Goal: Task Accomplishment & Management: Manage account settings

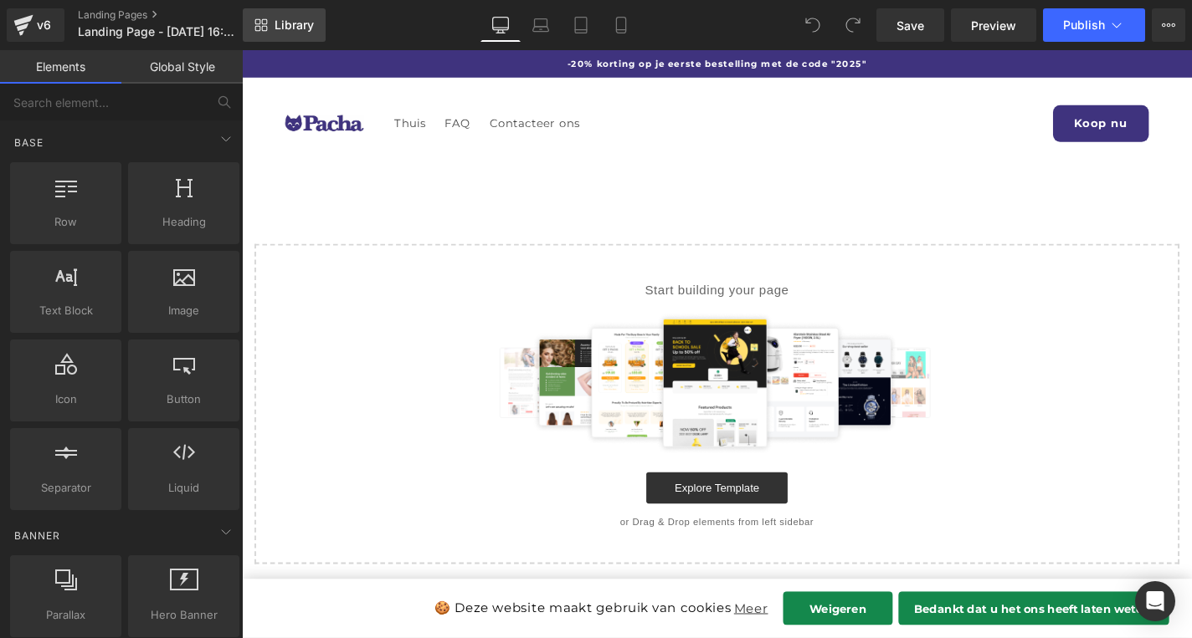
click at [310, 38] on link "Library" at bounding box center [284, 24] width 83 height 33
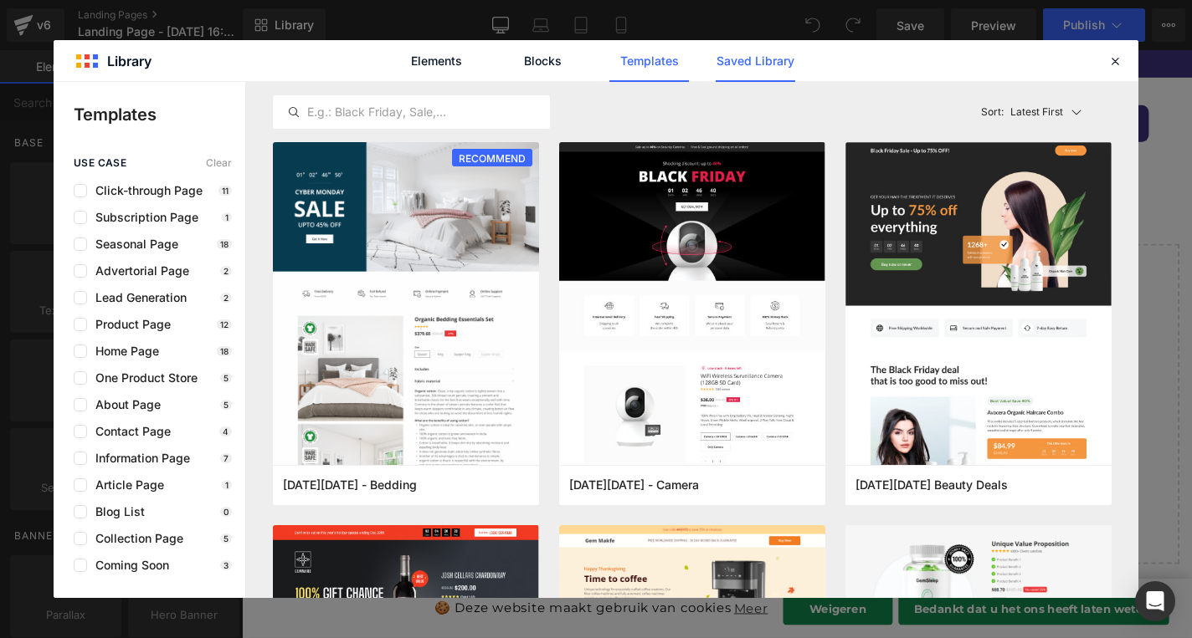
click at [739, 66] on link "Saved Library" at bounding box center [754, 61] width 79 height 42
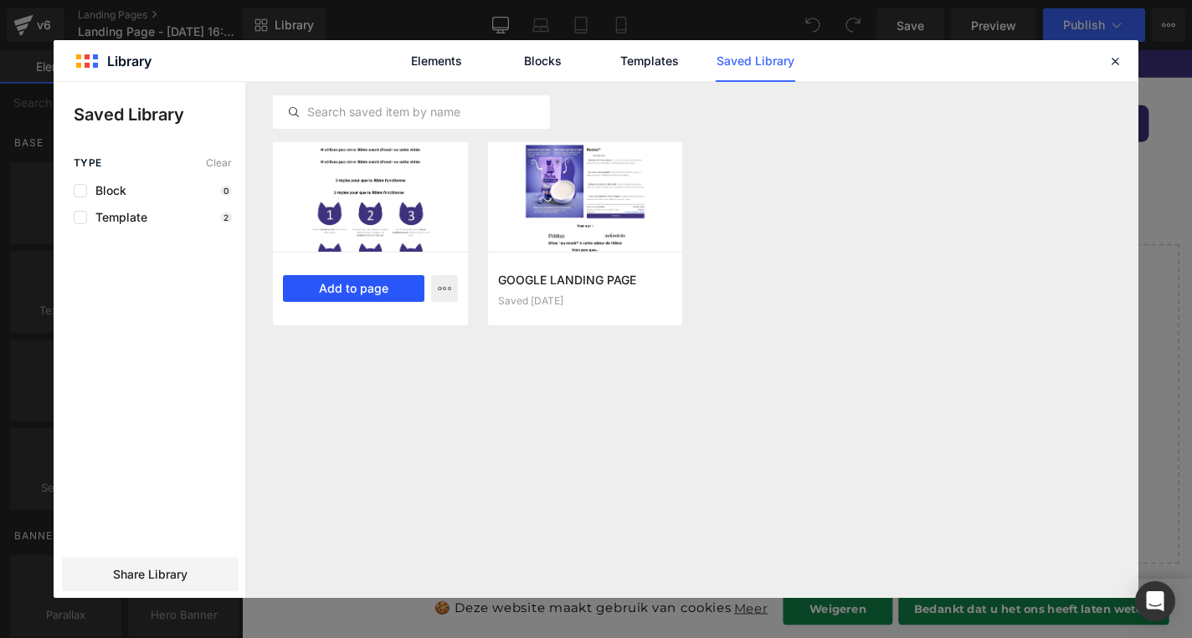
click at [372, 294] on button "Add to page" at bounding box center [353, 288] width 141 height 27
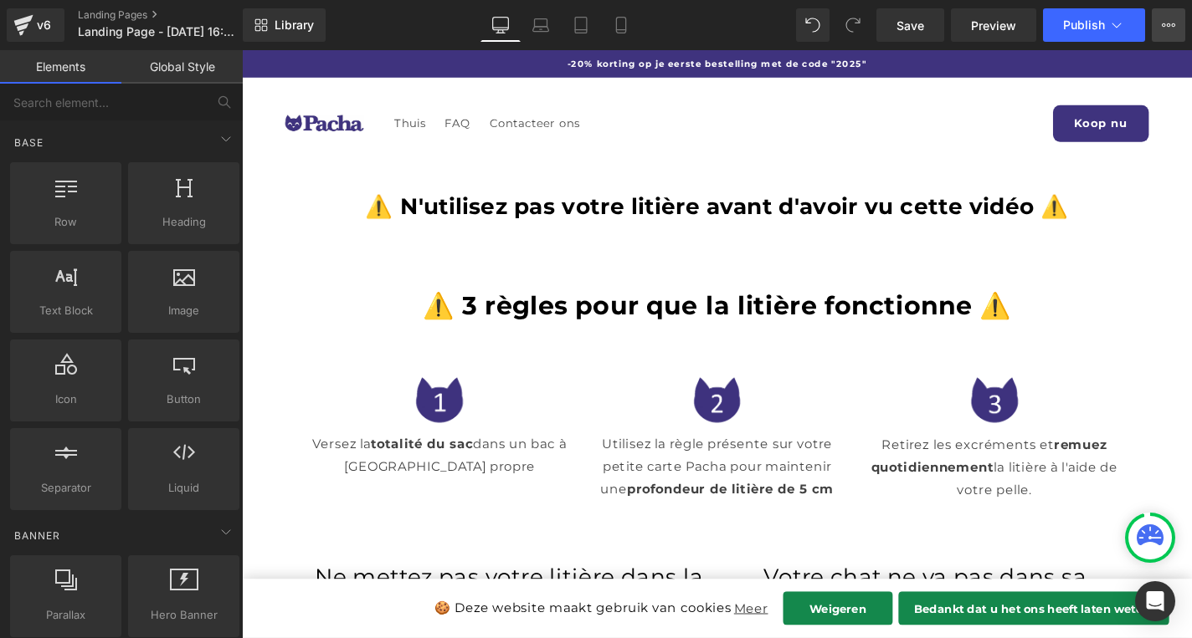
click at [1174, 34] on button "View Live Page View with current Template Save Template to Library Schedule Pub…" at bounding box center [1167, 24] width 33 height 33
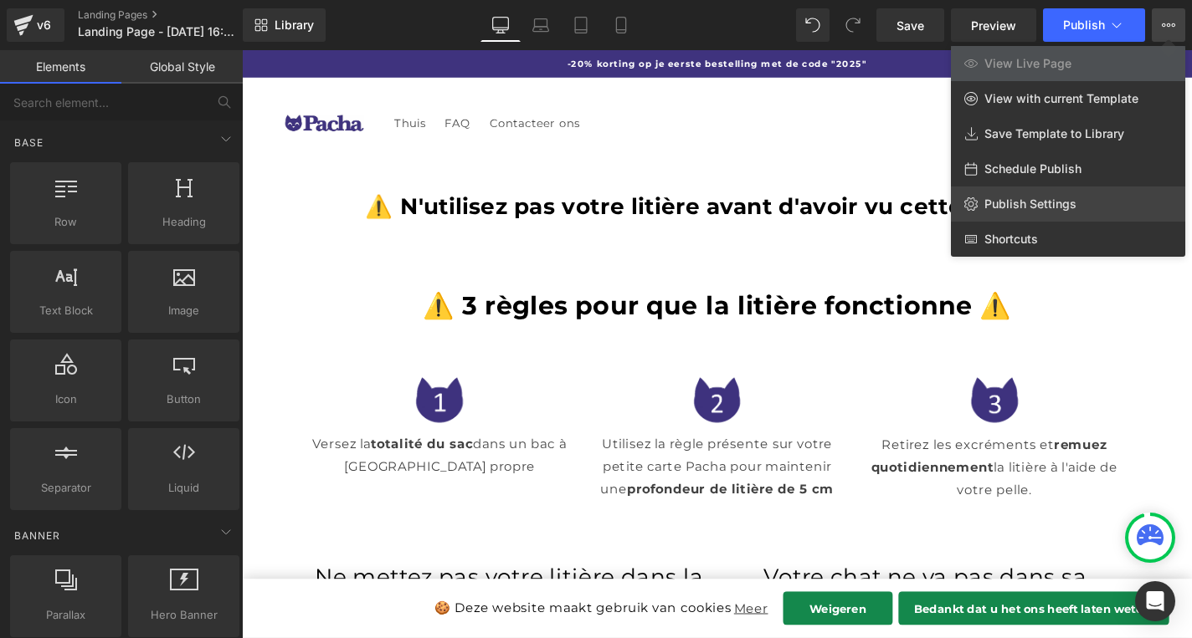
click at [1076, 204] on link "Publish Settings" at bounding box center [1068, 204] width 234 height 35
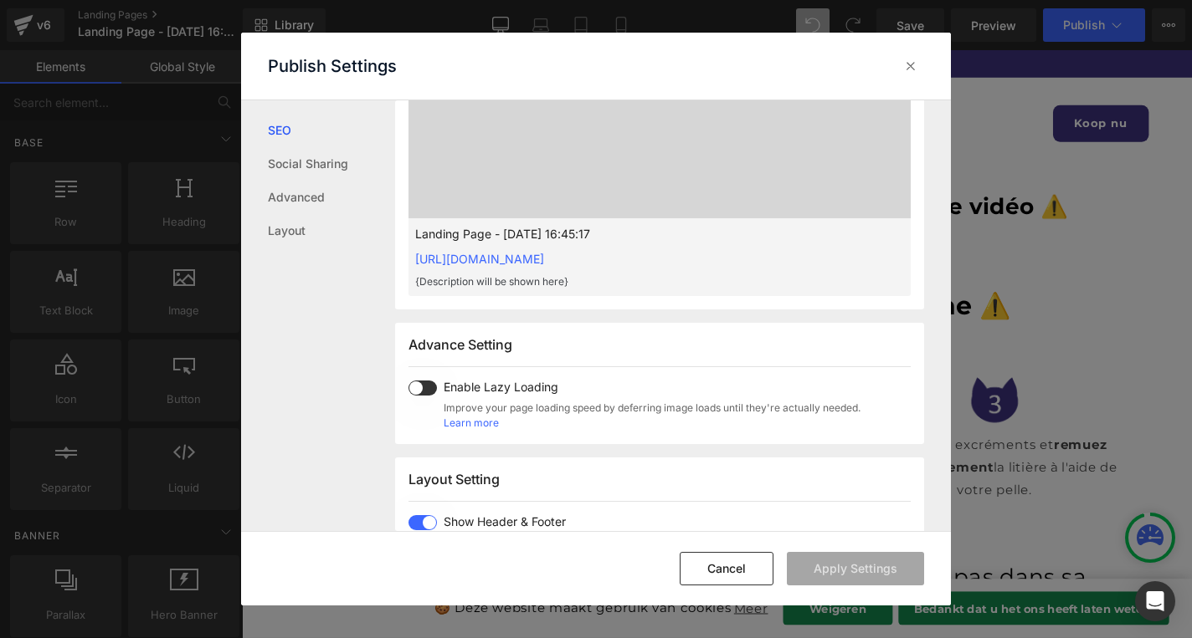
scroll to position [664, 0]
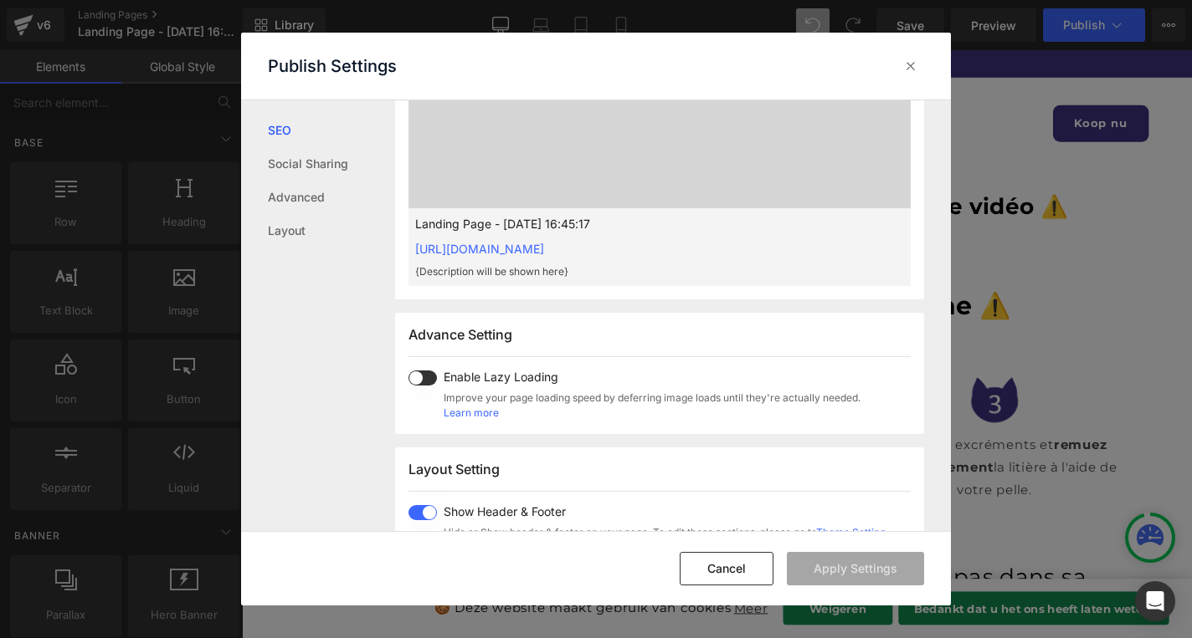
click at [423, 507] on span at bounding box center [422, 512] width 28 height 15
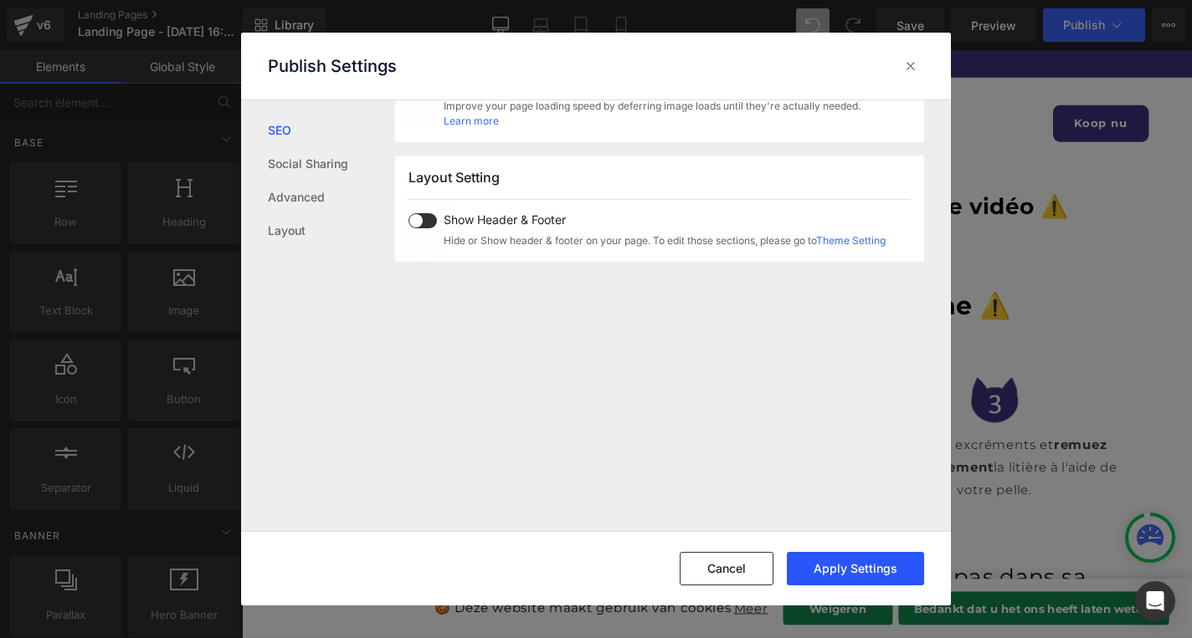
click at [869, 561] on button "Apply Settings" at bounding box center [855, 568] width 137 height 33
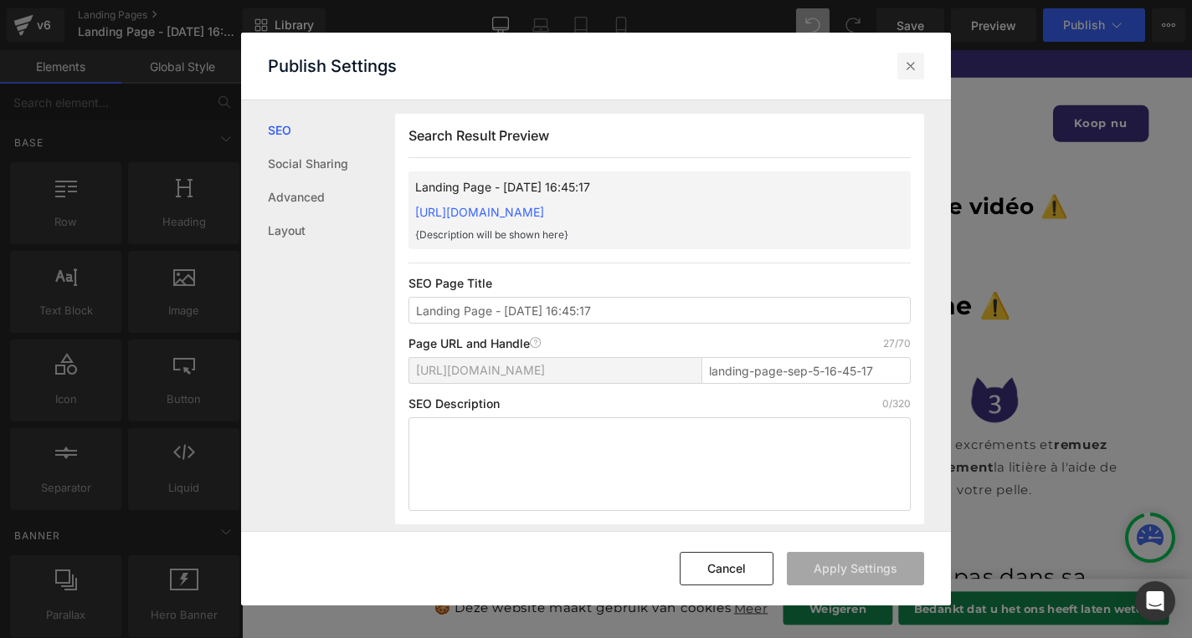
click at [905, 70] on icon at bounding box center [910, 66] width 17 height 17
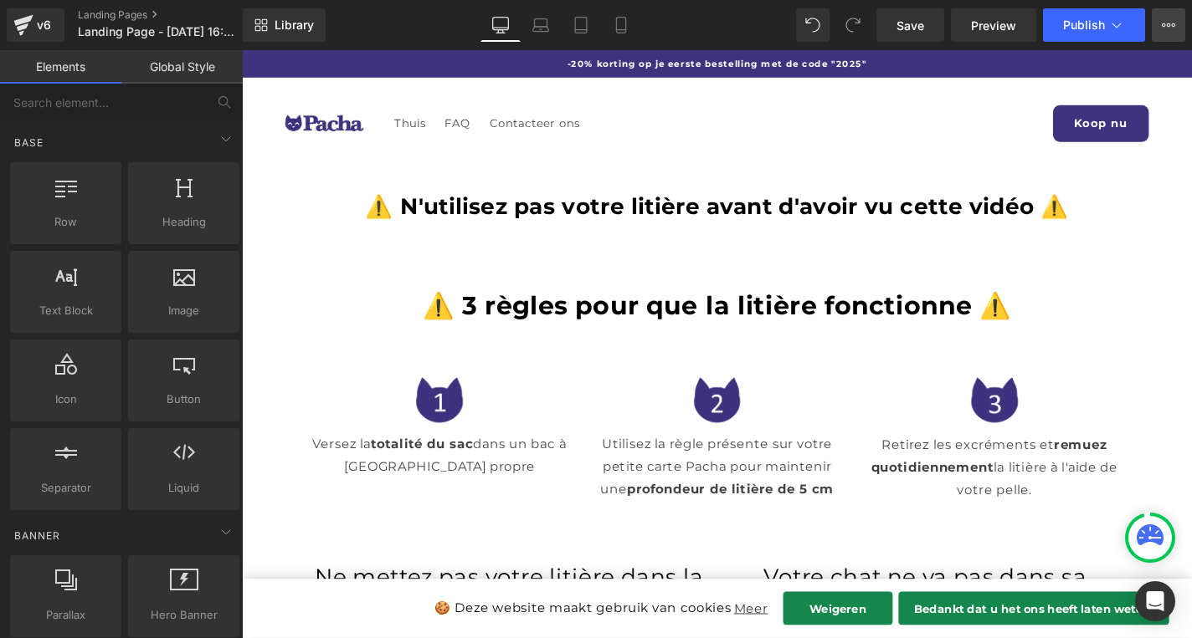
click at [1161, 18] on icon at bounding box center [1167, 24] width 13 height 13
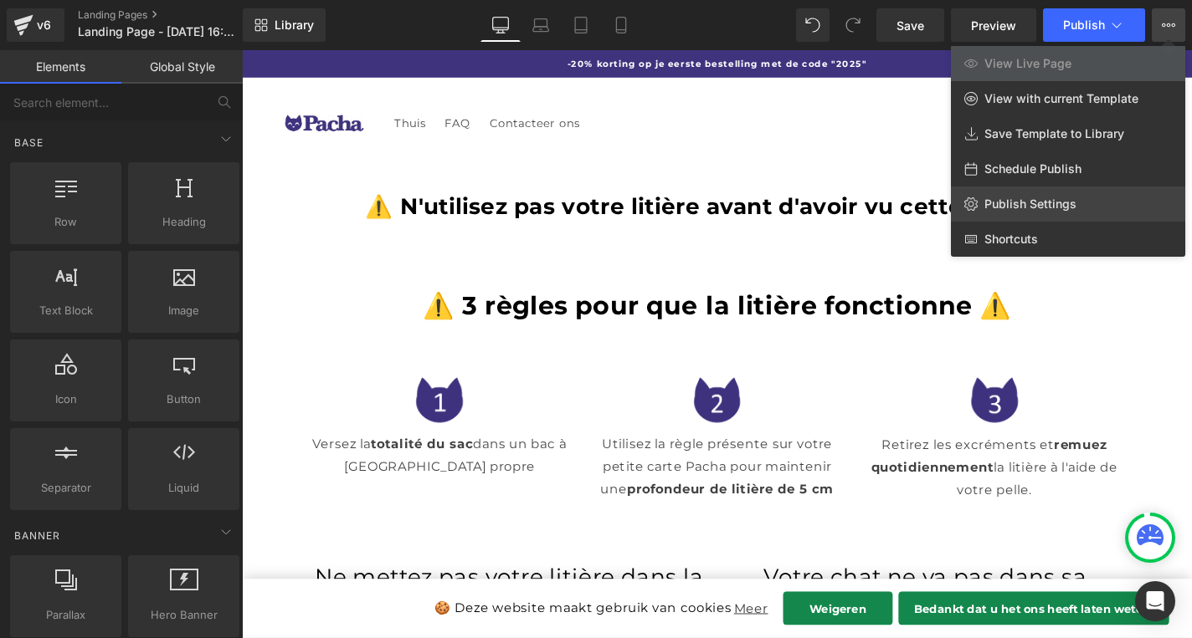
click at [1038, 210] on span "Publish Settings" at bounding box center [1030, 204] width 92 height 15
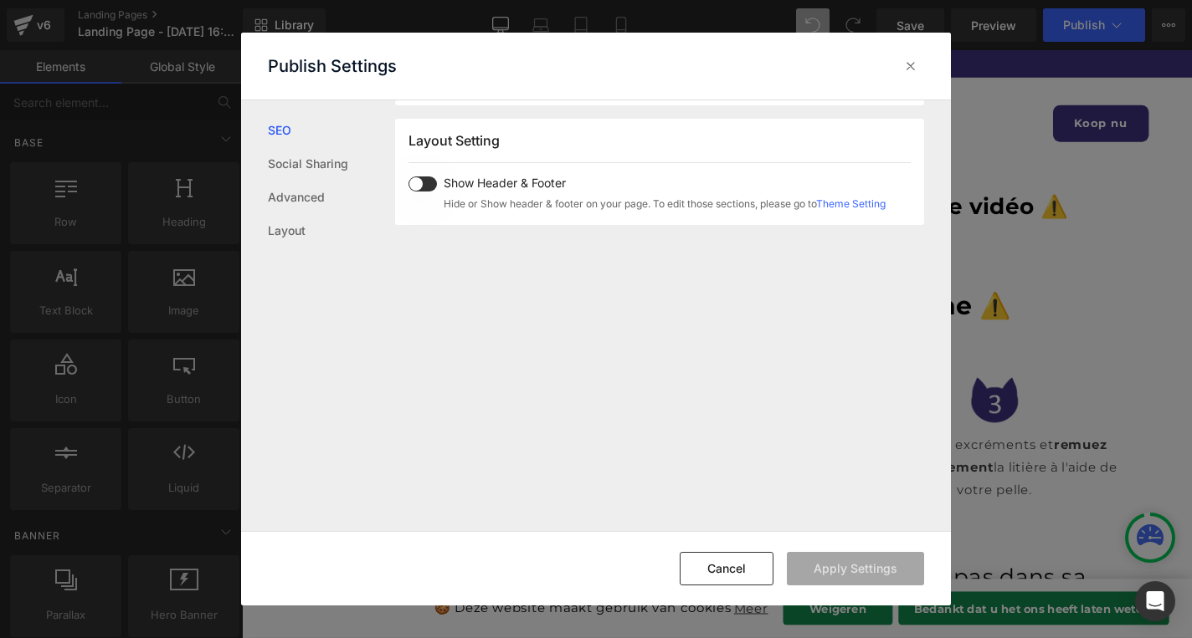
scroll to position [971, 0]
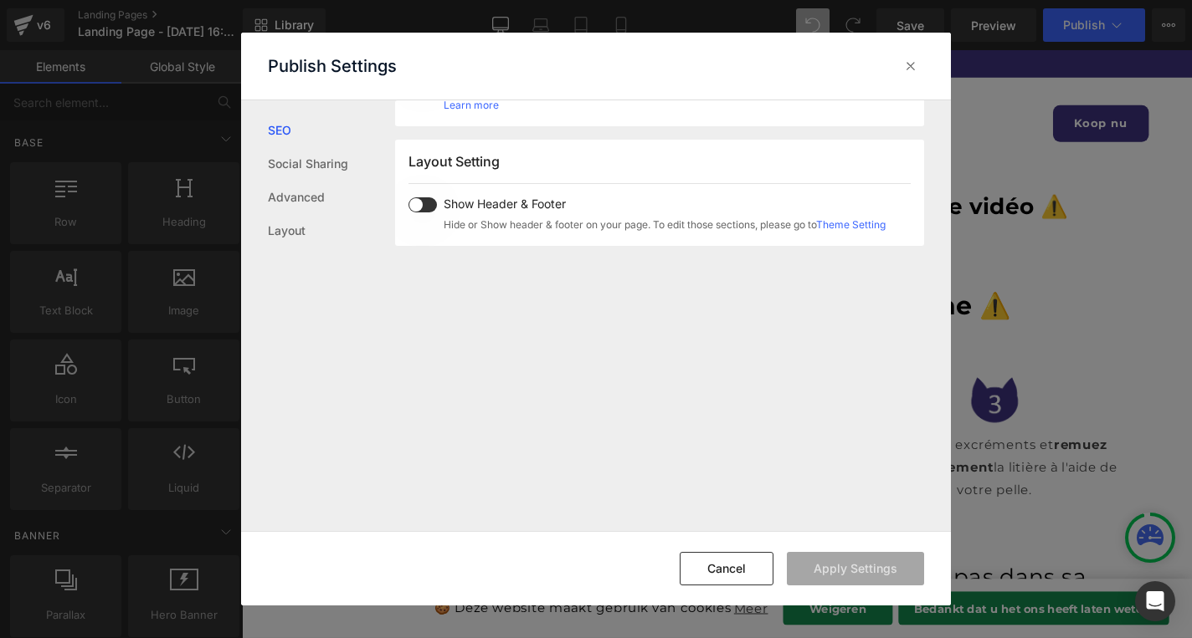
click at [848, 224] on link "Theme Setting" at bounding box center [850, 224] width 69 height 13
click at [695, 560] on button "Cancel" at bounding box center [726, 568] width 94 height 33
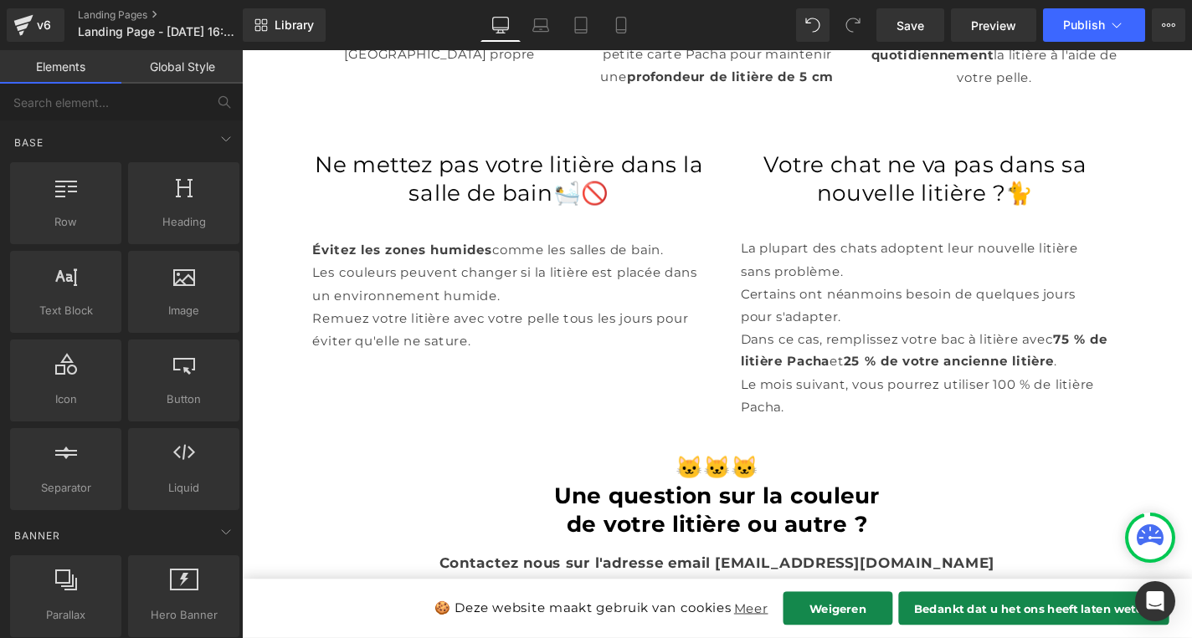
scroll to position [0, 0]
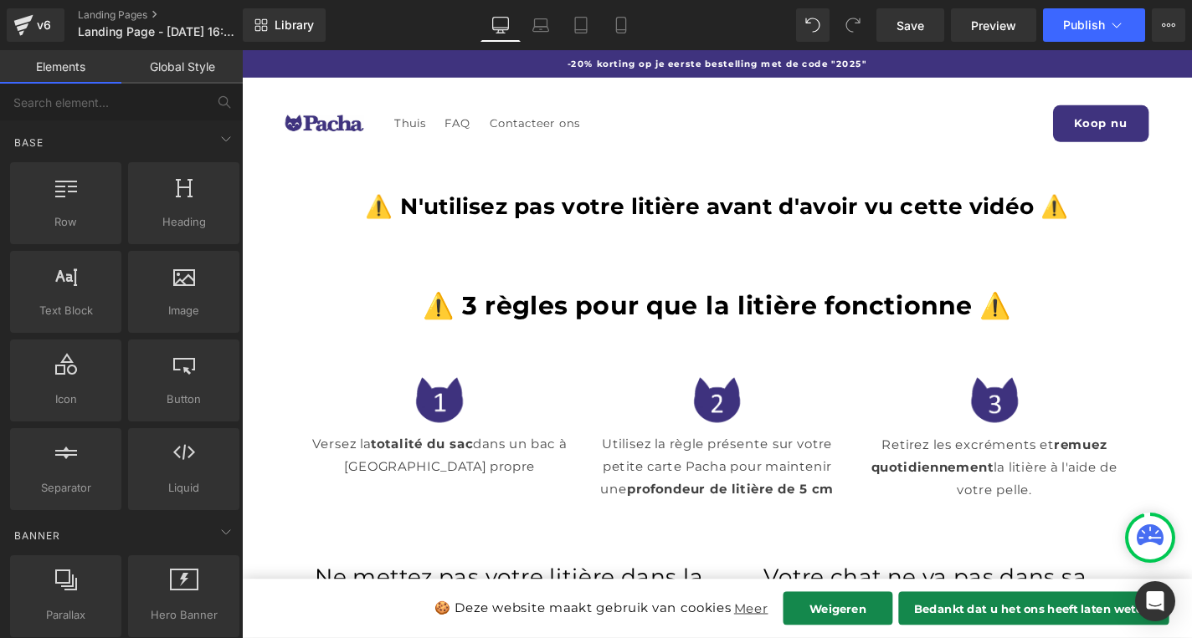
click at [611, 165] on header "Thuis FAQ Contacteer ons Thuis FAQ Contacteer ons Zoeken" at bounding box center [748, 125] width 1004 height 93
click at [613, 120] on header "Thuis FAQ Contacteer ons Thuis FAQ Contacteer ons Zoeken" at bounding box center [748, 125] width 1004 height 93
click at [614, 120] on header "Thuis FAQ Contacteer ons Thuis FAQ Contacteer ons Zoeken" at bounding box center [748, 125] width 1004 height 93
click at [1079, 18] on span "Publish" at bounding box center [1084, 24] width 42 height 13
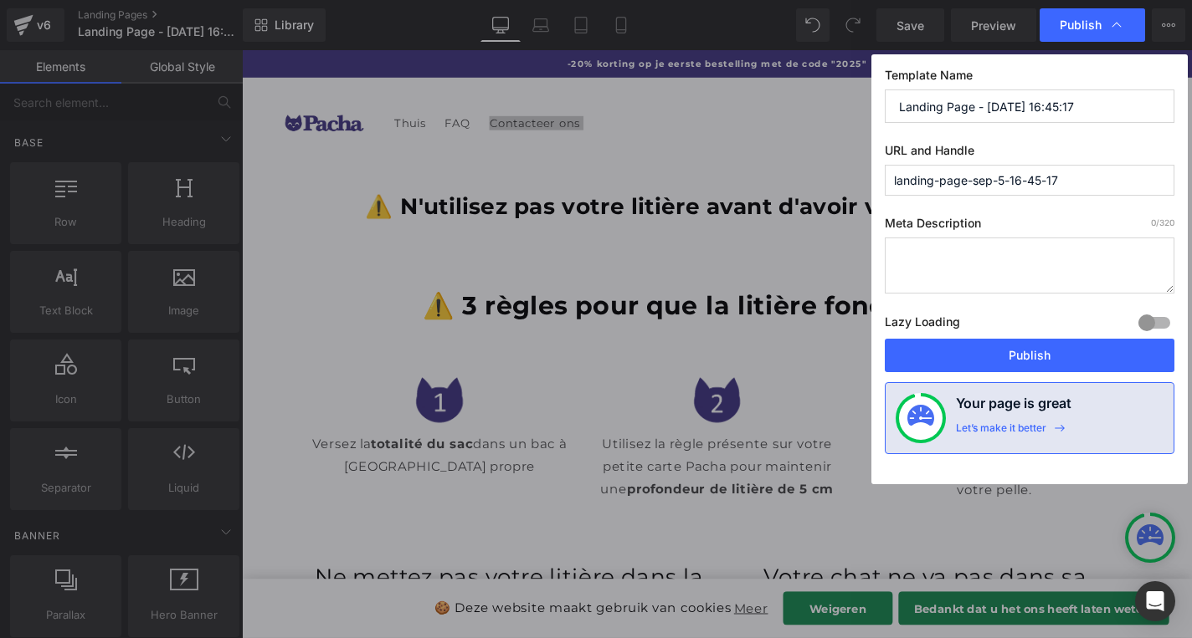
click at [1068, 178] on input "landing-page-sep-5-16-45-17" at bounding box center [1029, 180] width 290 height 31
paste input "c31996-f5.myshopify.com"
type input "c31996-f5.myshopify.com"
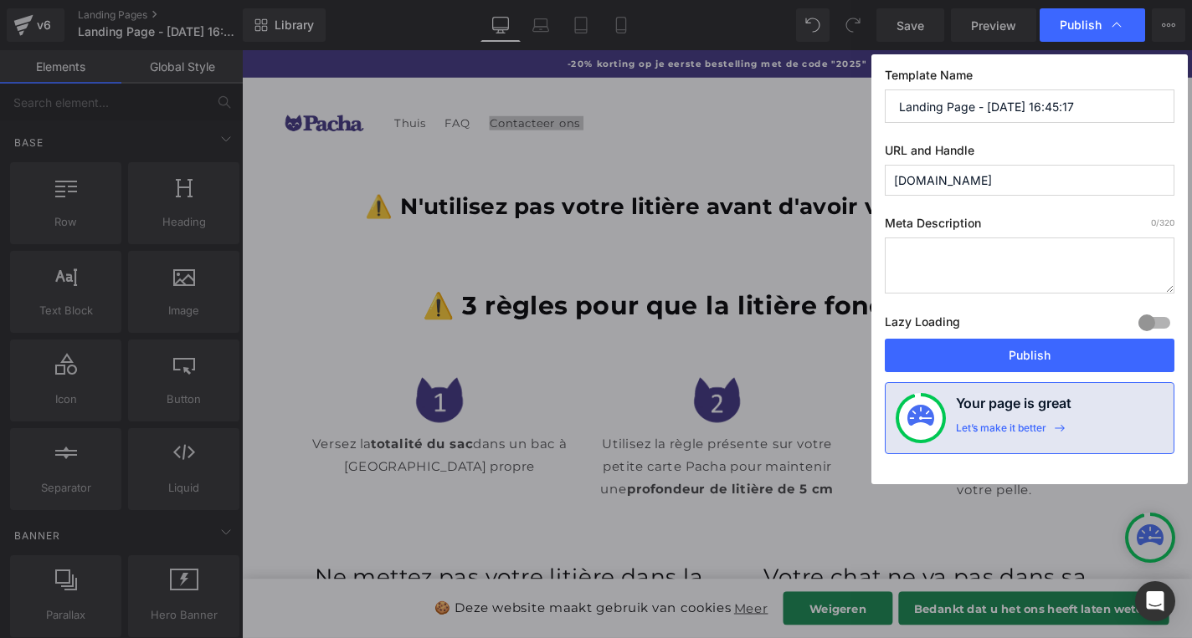
click at [1068, 178] on input "c31996-f5.myshopify.com" at bounding box center [1029, 180] width 290 height 31
type input "demo"
click at [934, 154] on label "URL and Handle" at bounding box center [1029, 154] width 290 height 22
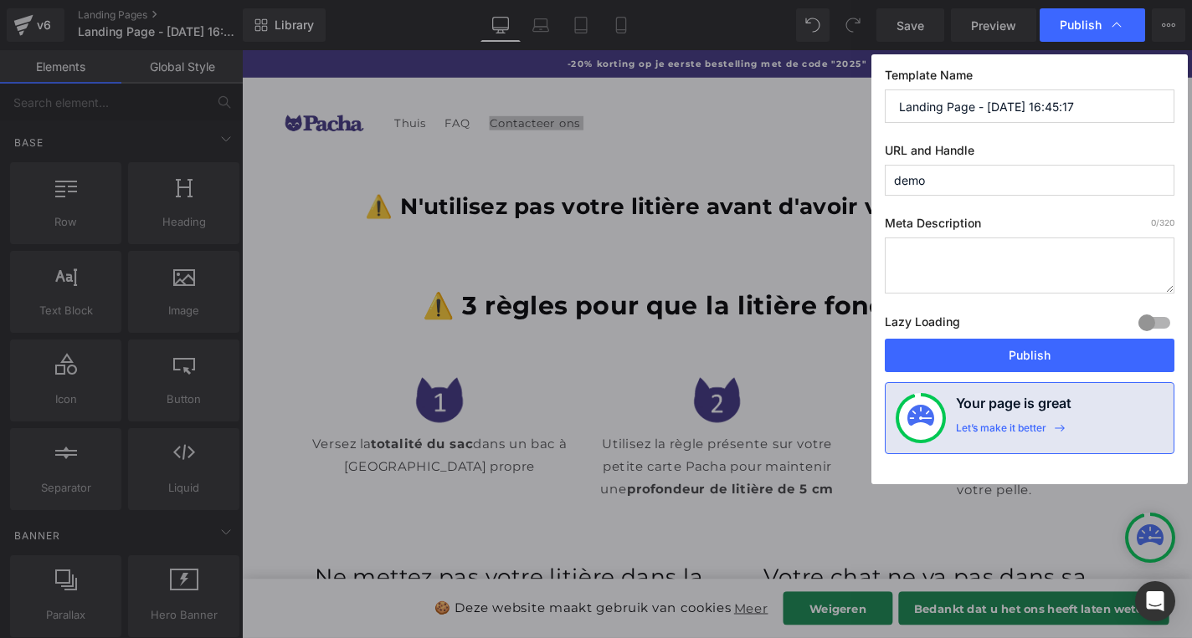
click at [1022, 101] on input "Landing Page - Sep 5, 16:45:17" at bounding box center [1029, 106] width 290 height 33
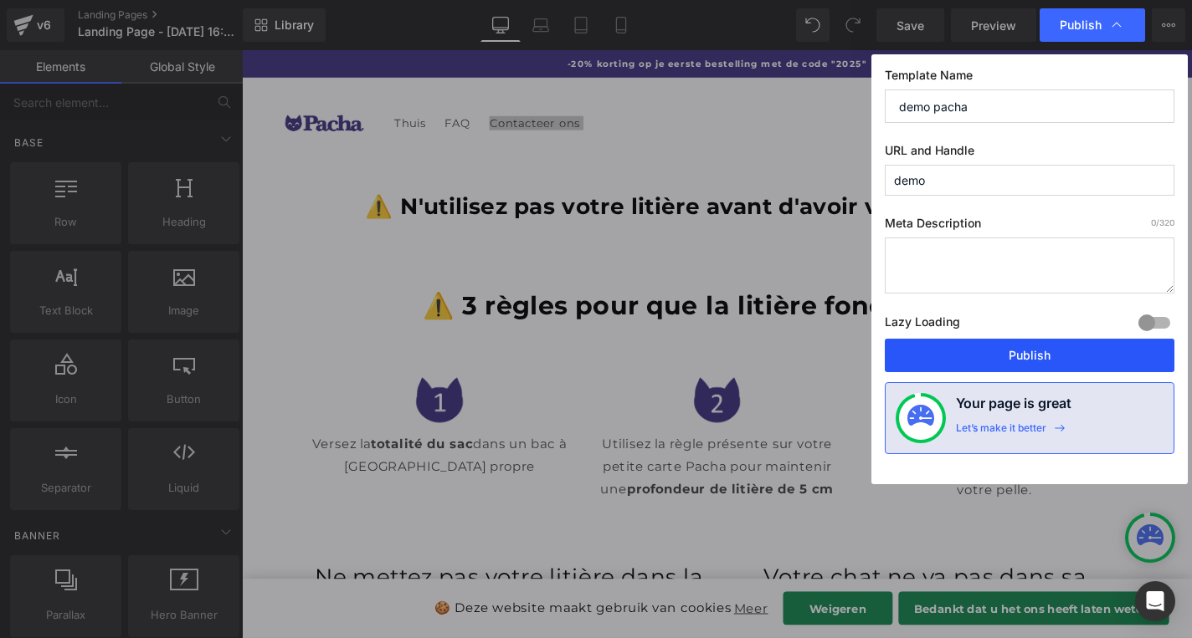
type input "demo pacha"
click at [1041, 349] on button "Publish" at bounding box center [1029, 355] width 290 height 33
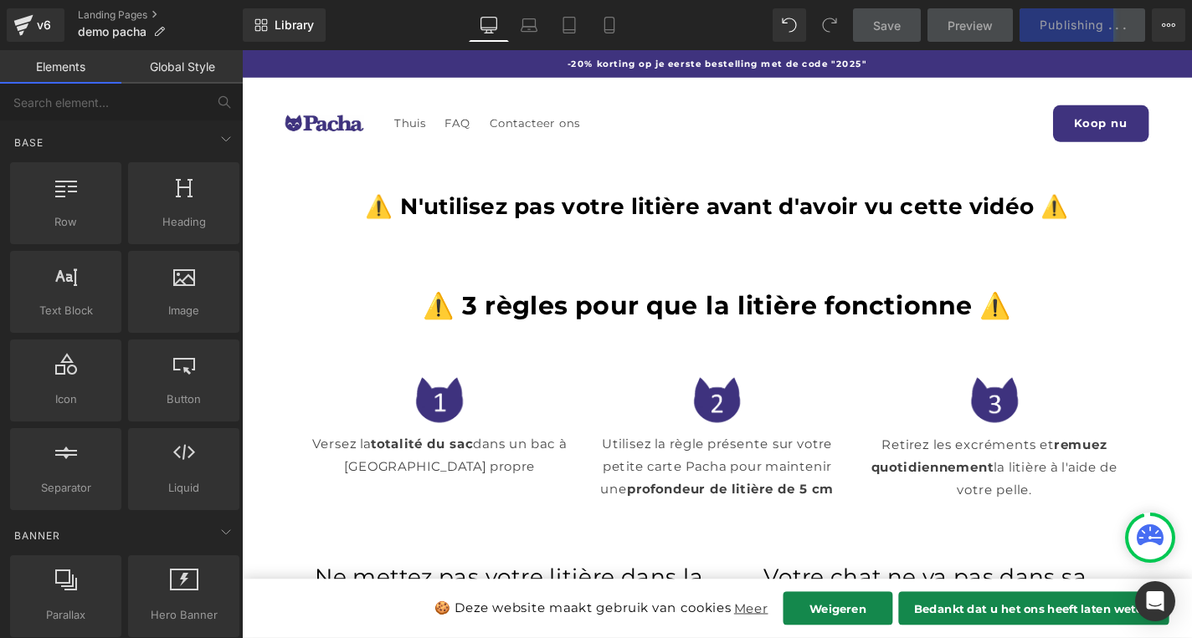
click at [799, 108] on header "Thuis FAQ Contacteer ons Thuis FAQ Contacteer ons Zoeken" at bounding box center [748, 125] width 1004 height 93
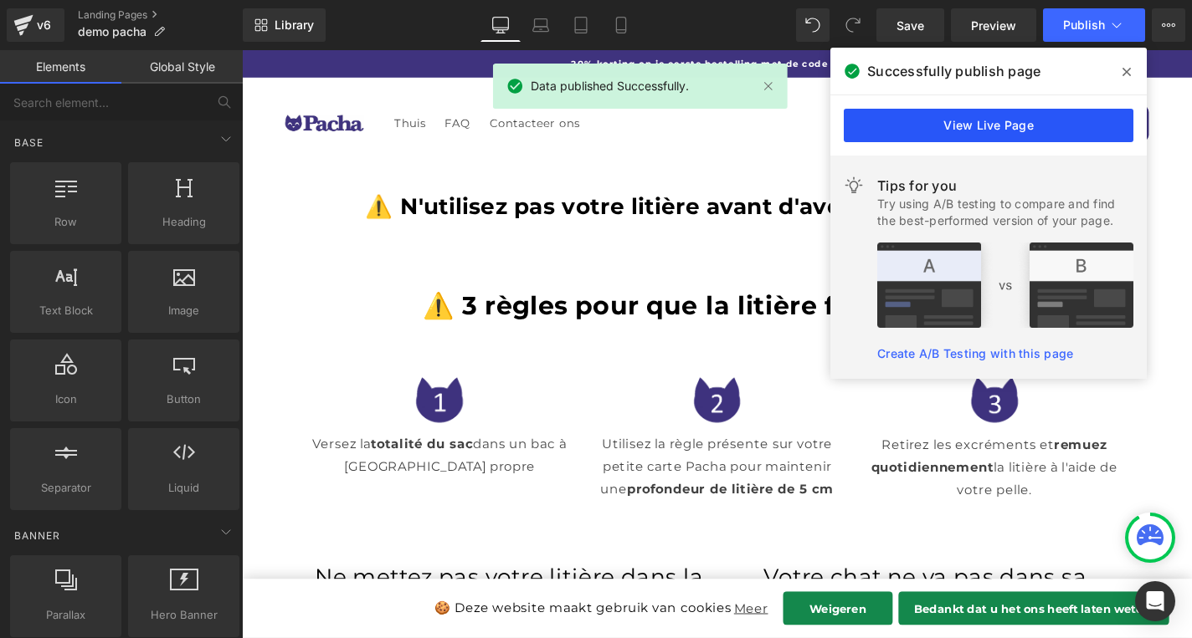
click at [999, 129] on link "View Live Page" at bounding box center [988, 125] width 290 height 33
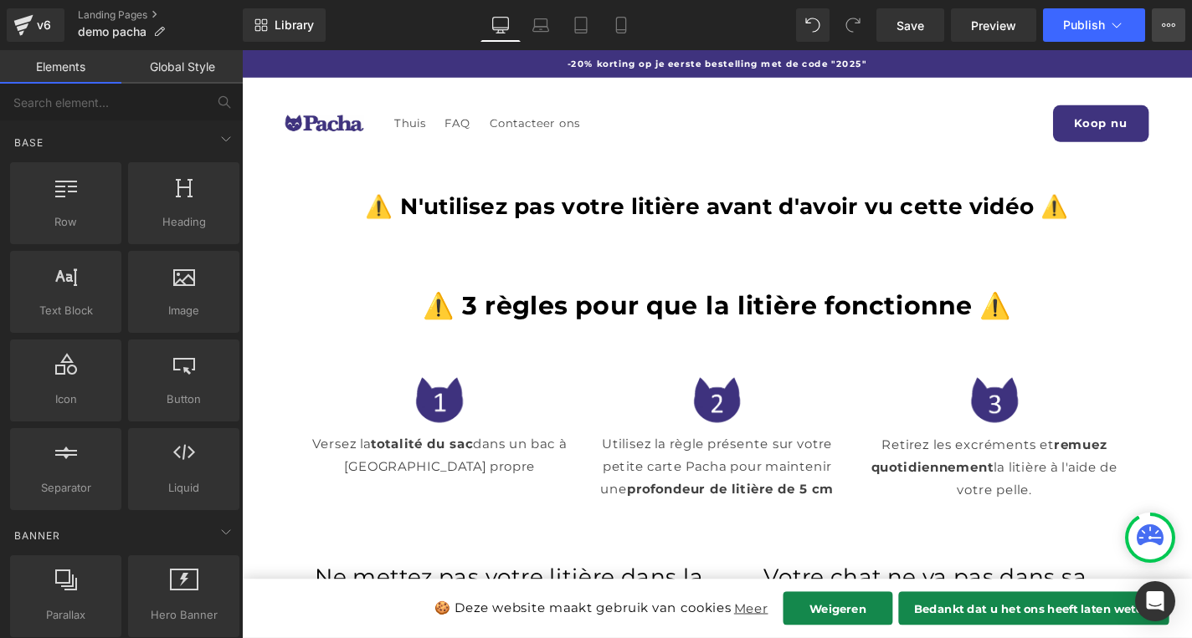
click at [1161, 28] on icon at bounding box center [1167, 24] width 13 height 13
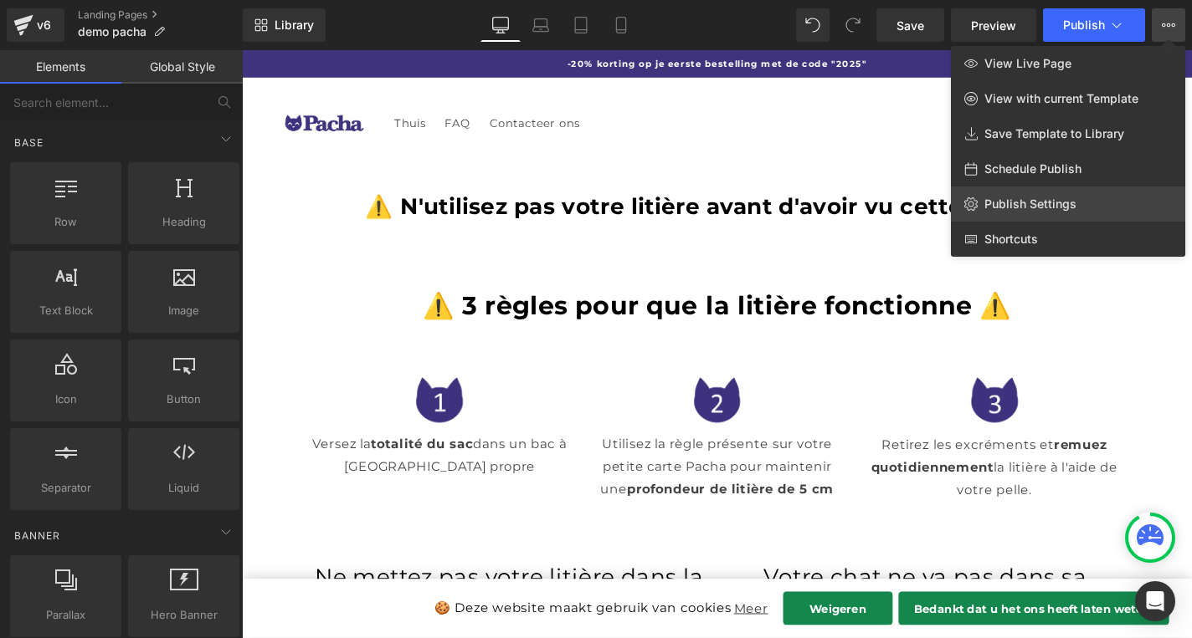
click at [1077, 216] on link "Publish Settings" at bounding box center [1068, 204] width 234 height 35
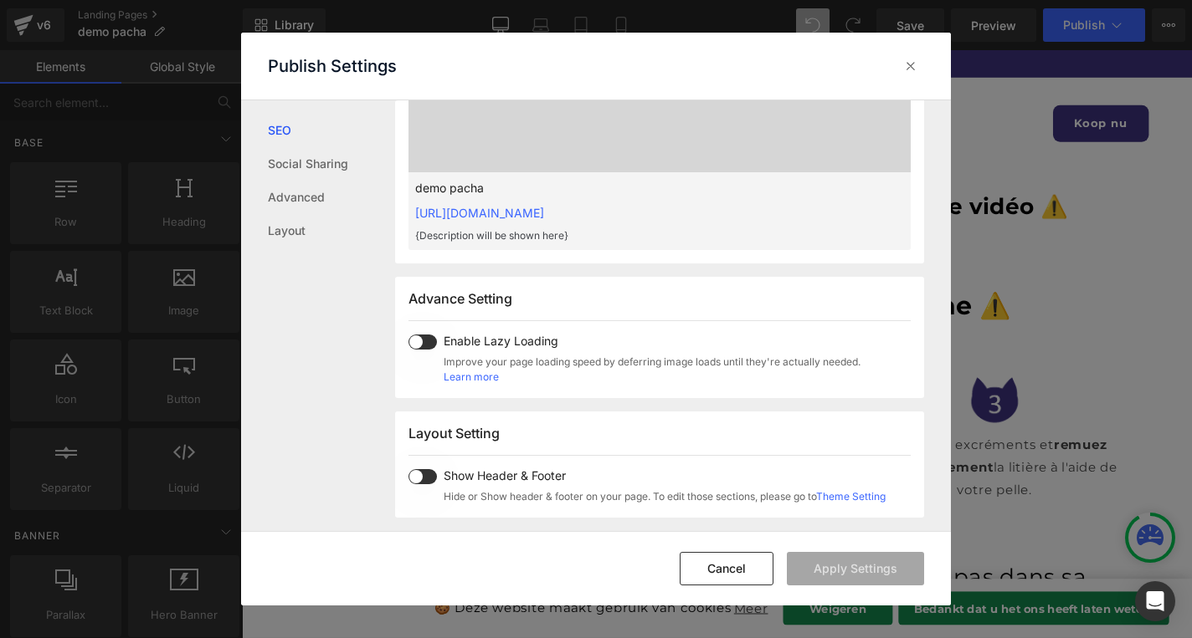
scroll to position [997, 0]
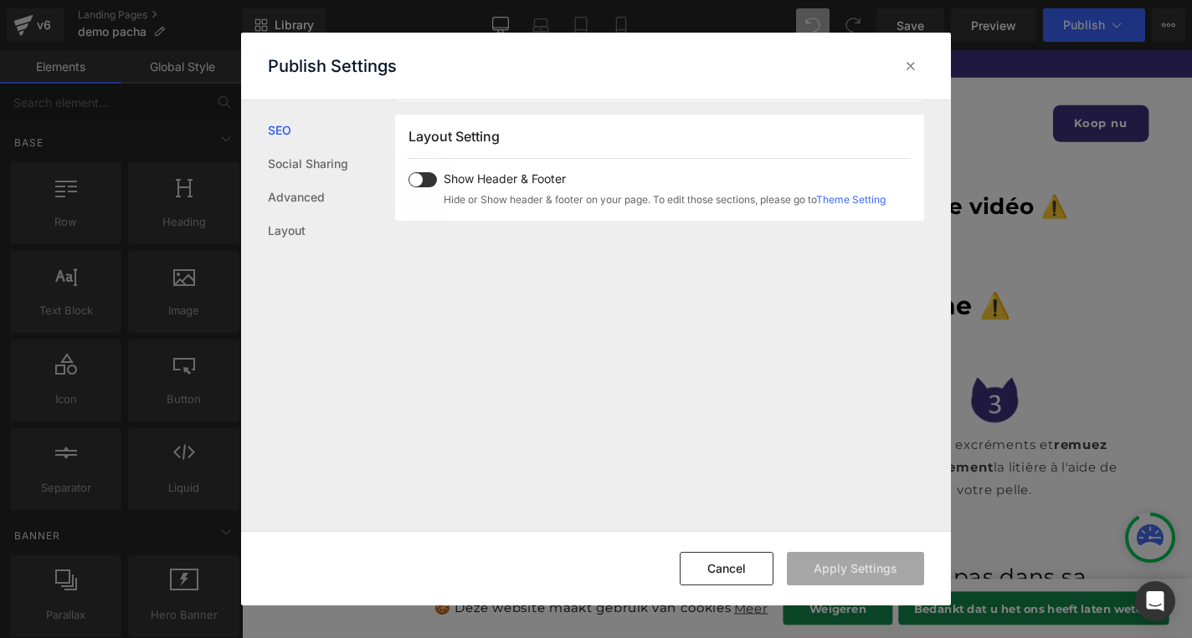
click at [415, 178] on span at bounding box center [422, 179] width 28 height 15
click at [874, 560] on button "Apply Settings" at bounding box center [855, 568] width 137 height 33
click at [903, 69] on icon at bounding box center [910, 66] width 17 height 17
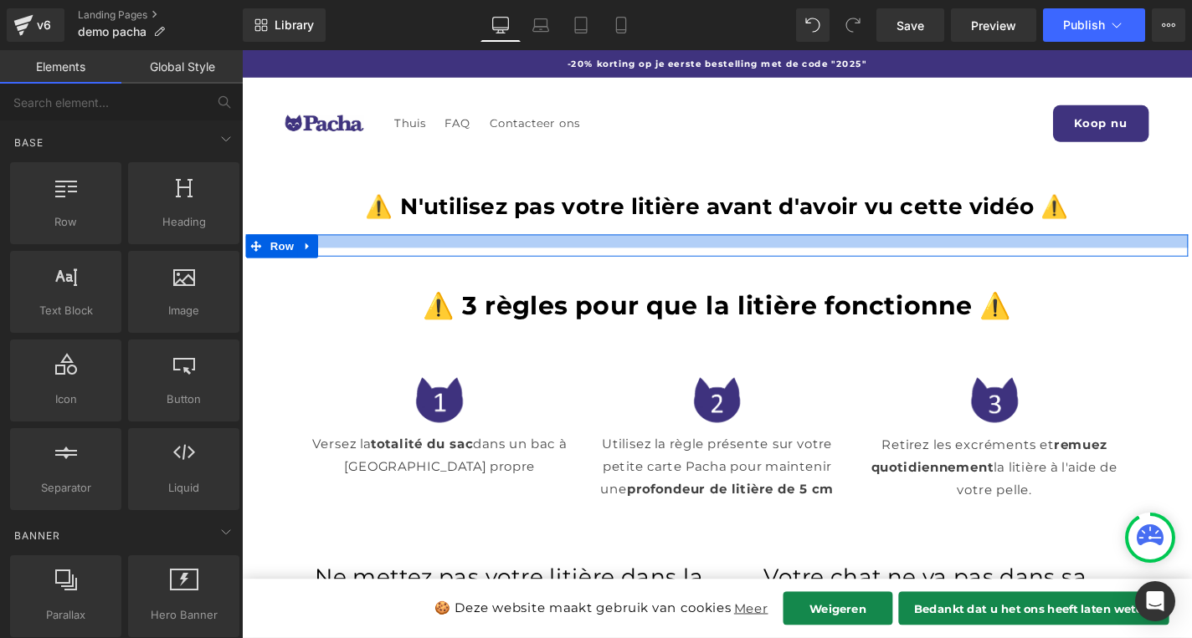
click at [852, 255] on div at bounding box center [748, 254] width 1004 height 14
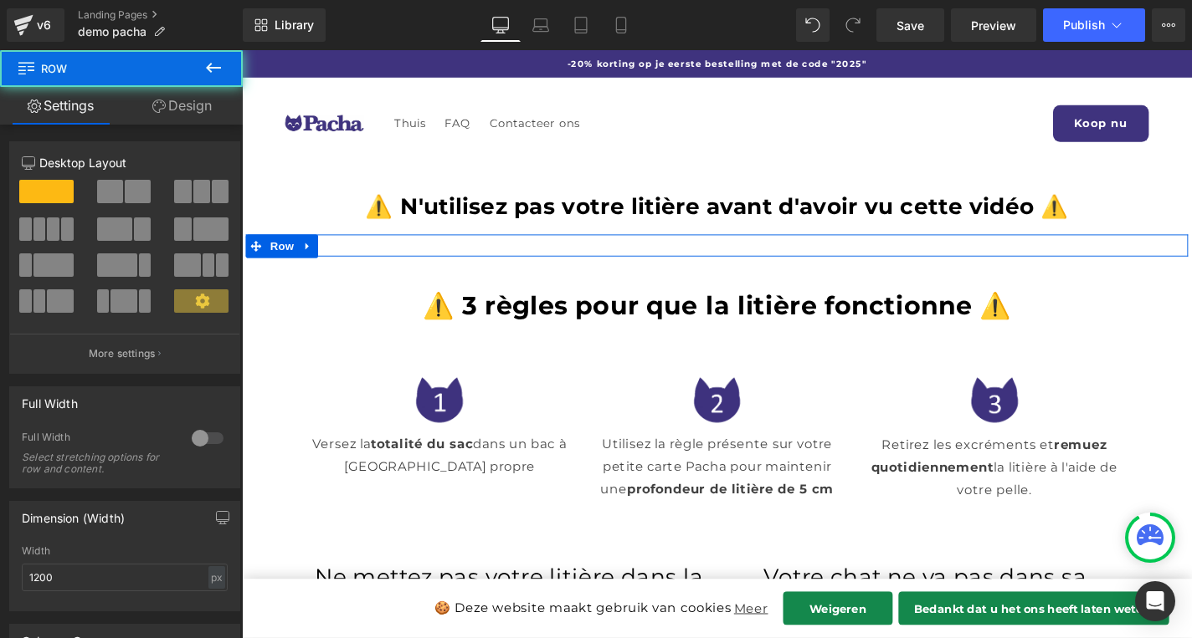
scroll to position [11, 0]
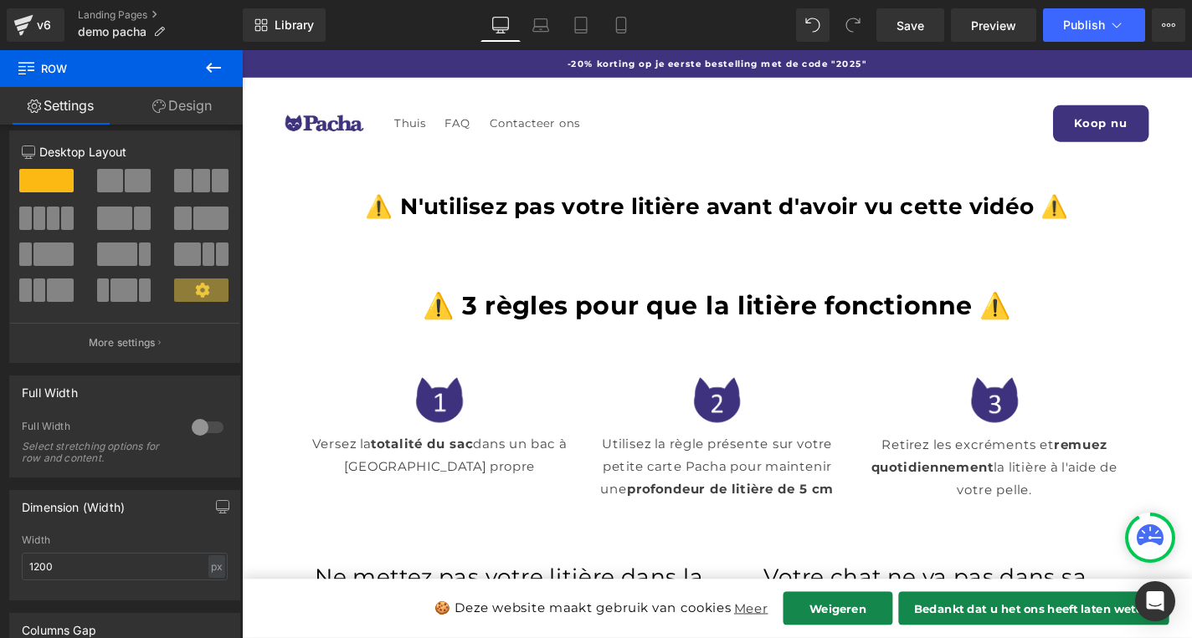
click at [228, 61] on button at bounding box center [213, 68] width 59 height 37
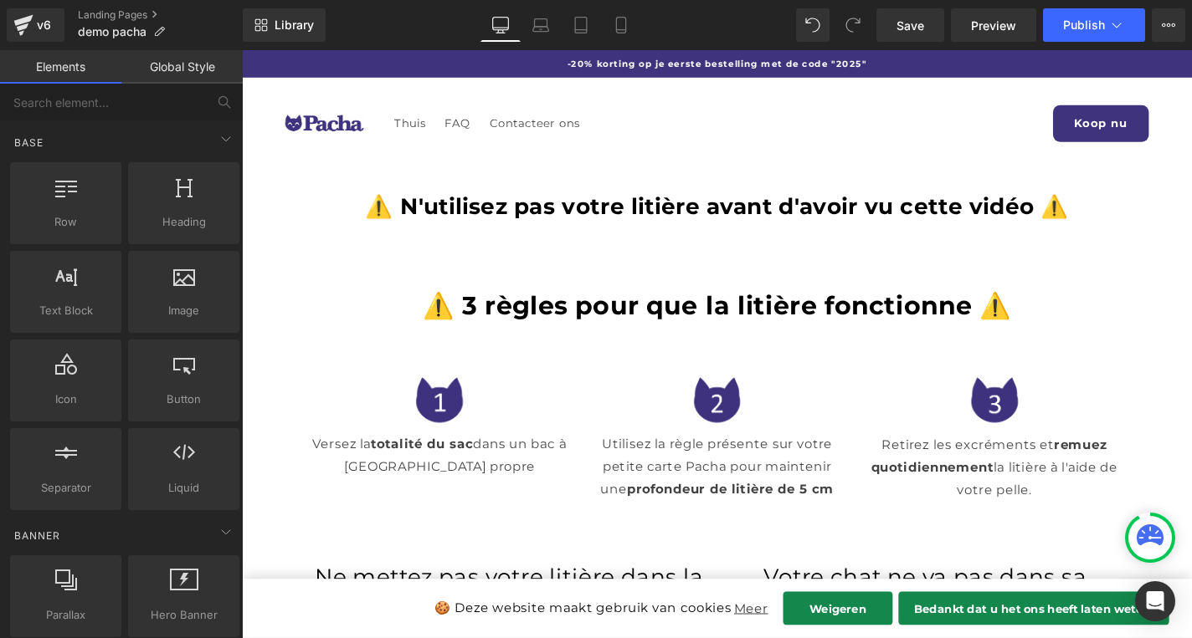
scroll to position [10, 0]
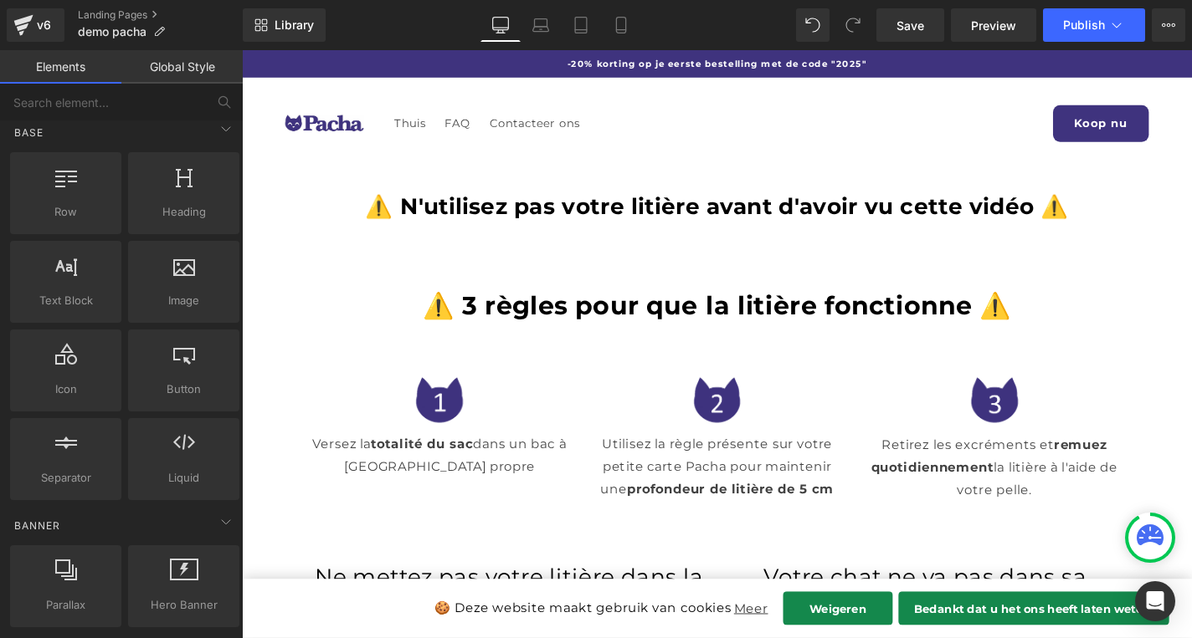
click at [202, 77] on link "Global Style" at bounding box center [181, 66] width 121 height 33
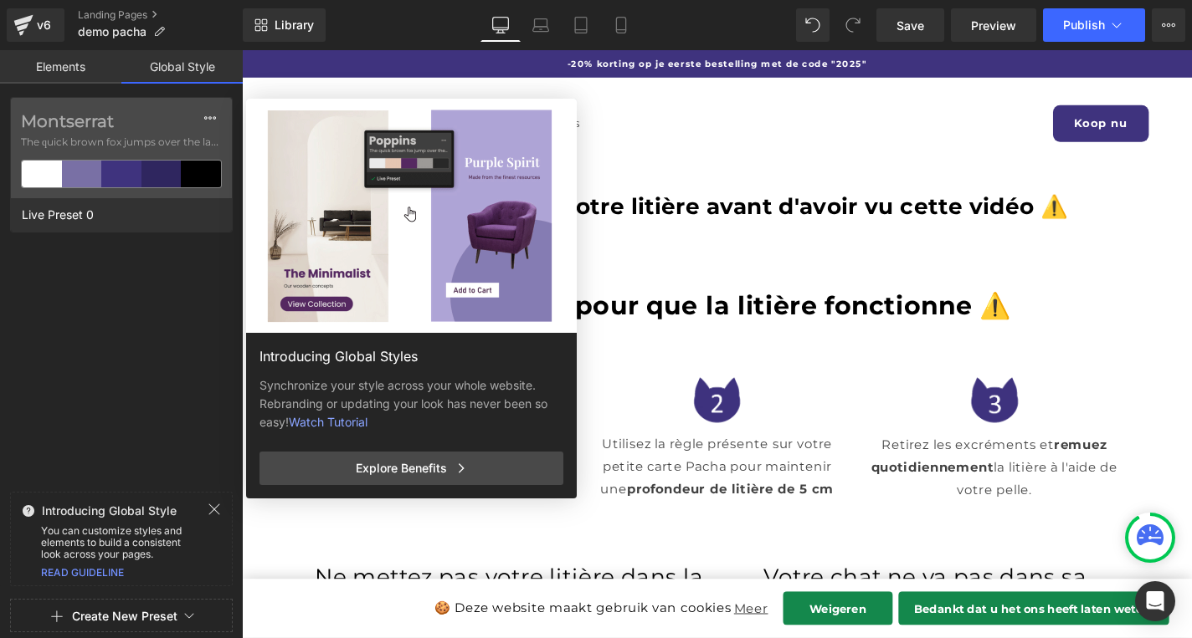
click at [43, 69] on link "Elements" at bounding box center [60, 66] width 121 height 33
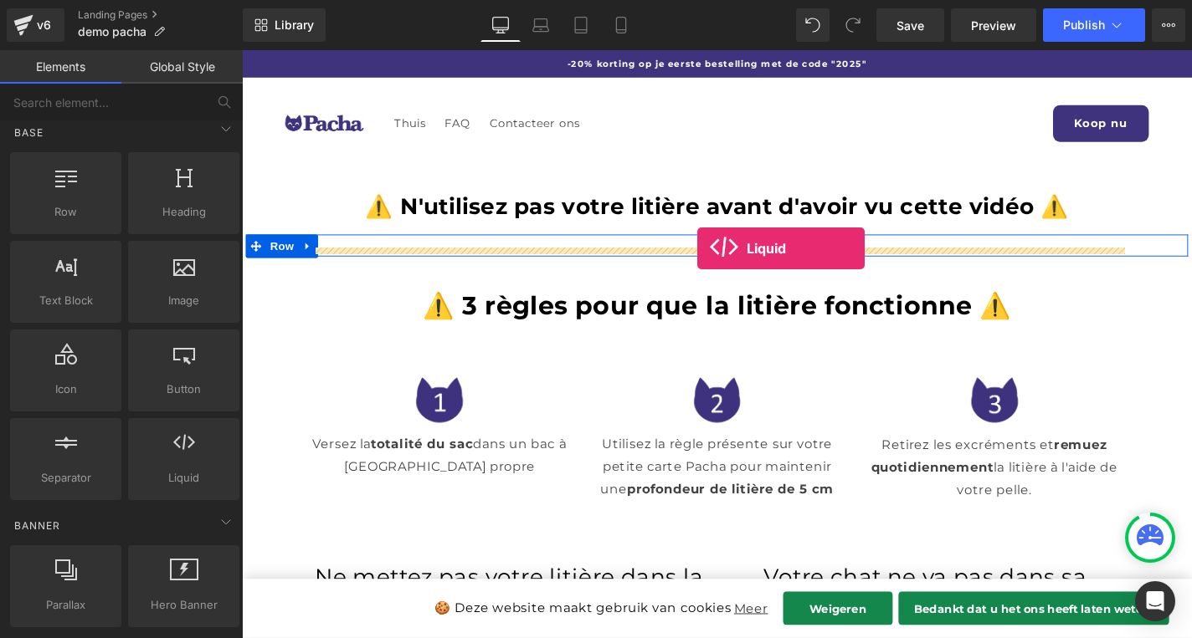
drag, startPoint x: 468, startPoint y: 478, endPoint x: 727, endPoint y: 262, distance: 337.5
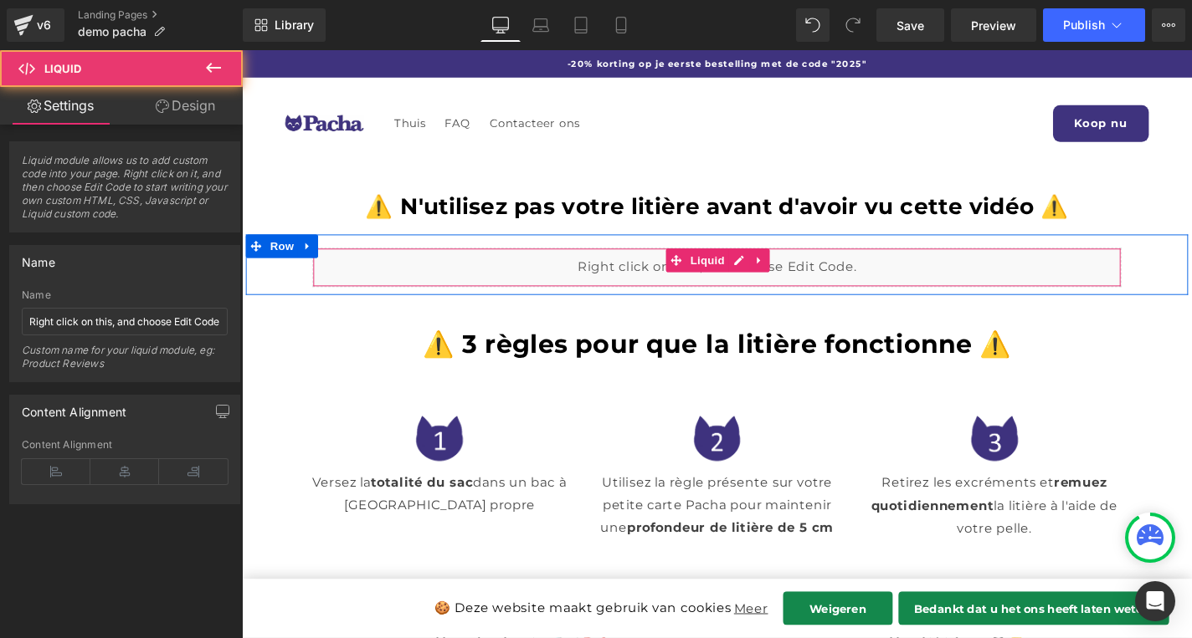
click at [832, 279] on div "Liquid" at bounding box center [748, 282] width 862 height 42
click at [485, 269] on div "Liquid" at bounding box center [748, 282] width 862 height 42
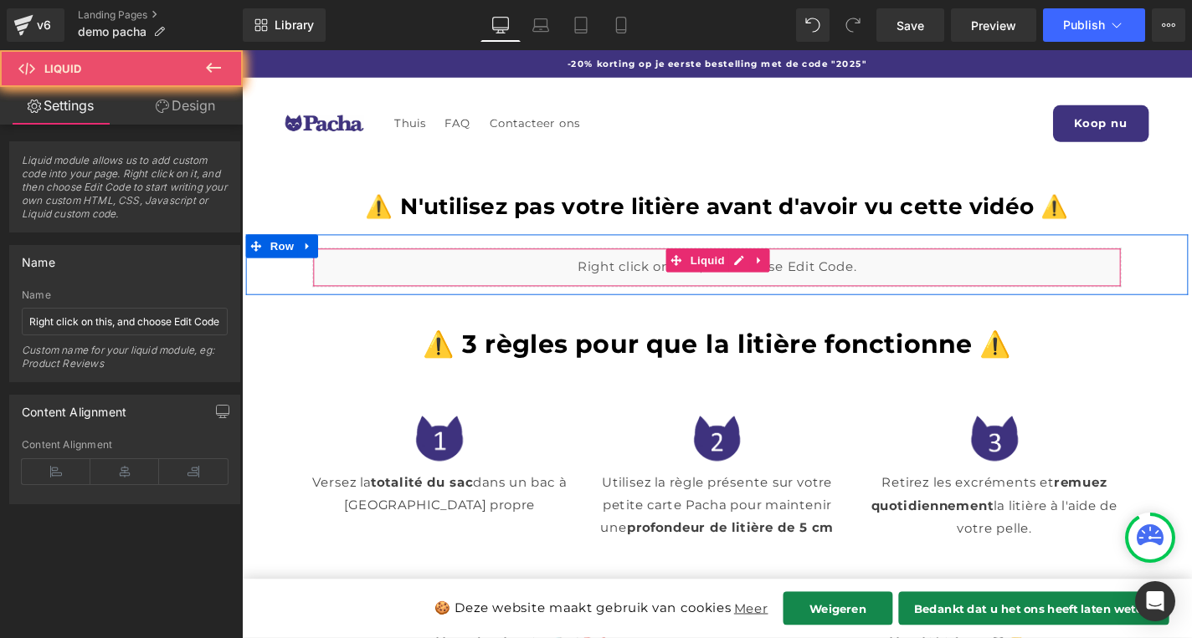
click at [485, 269] on div "Liquid" at bounding box center [748, 282] width 862 height 42
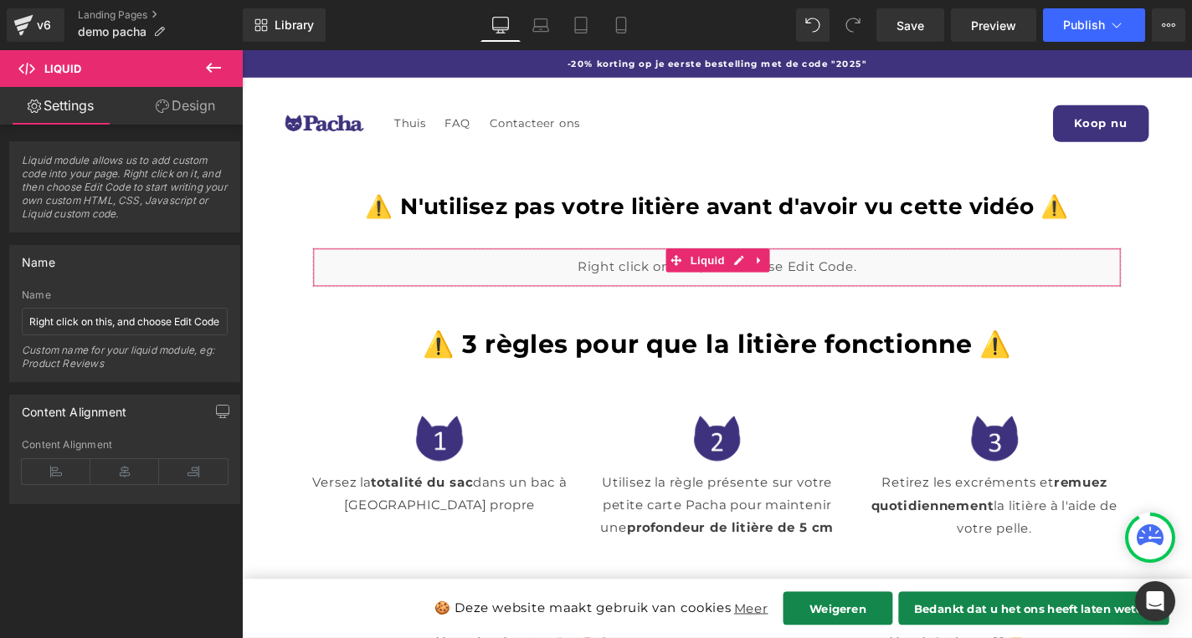
click at [136, 201] on span "Liquid module allows us to add custom code into your page. Right click on it, a…" at bounding box center [125, 193] width 206 height 78
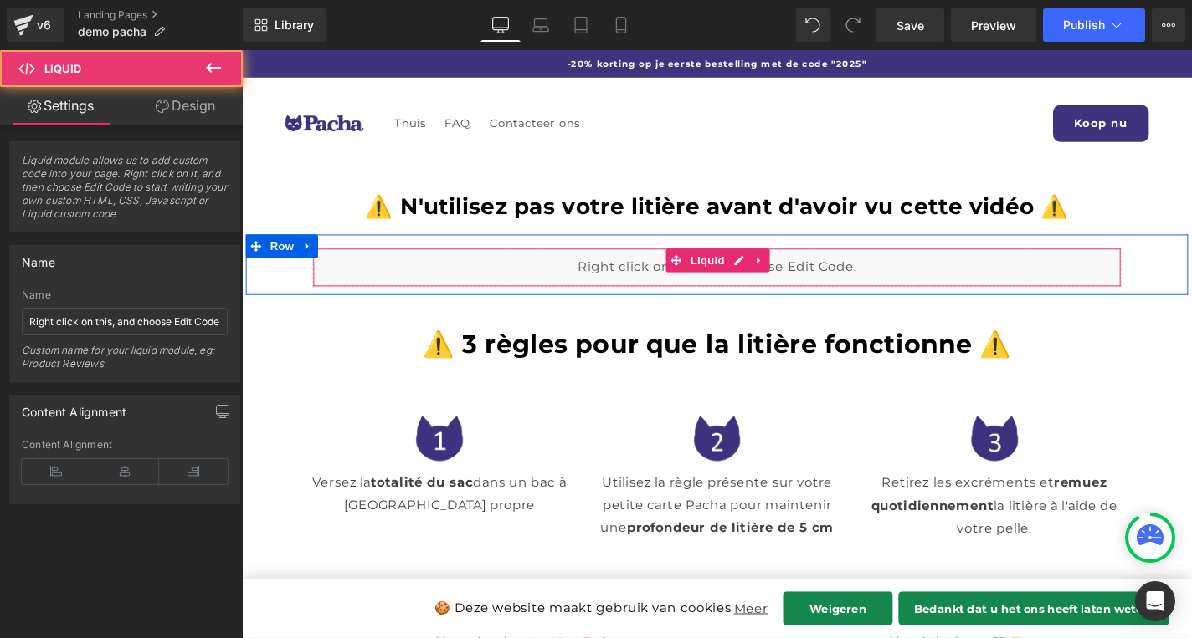
click at [541, 279] on div "Liquid" at bounding box center [748, 282] width 862 height 42
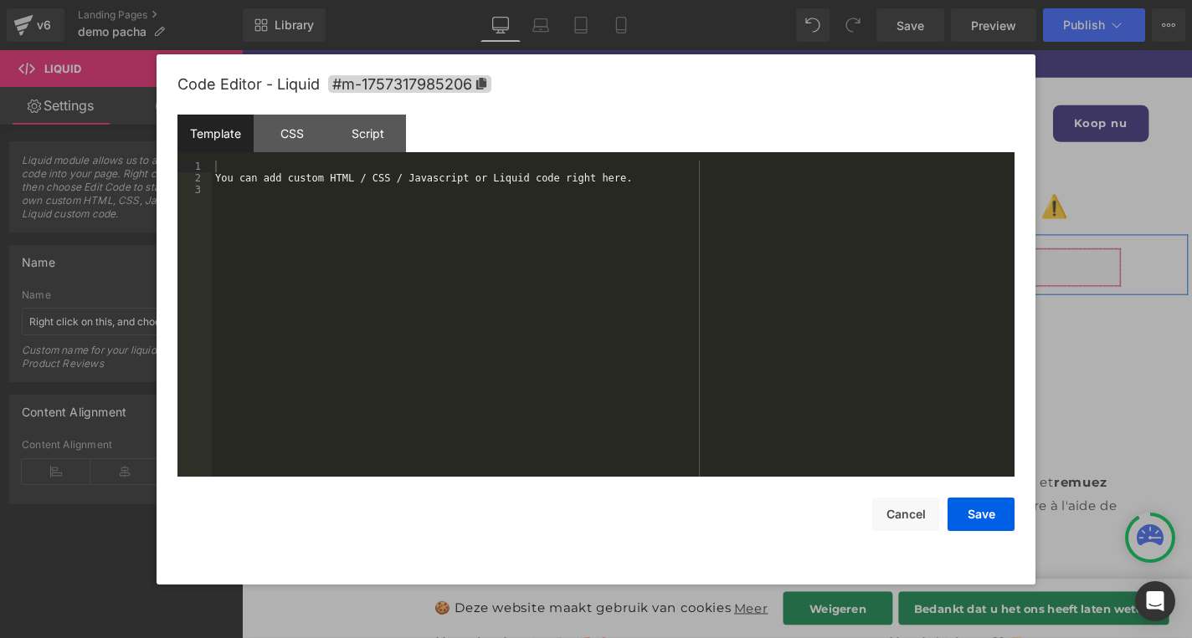
click at [761, 278] on link at bounding box center [772, 274] width 22 height 25
click at [464, 251] on div "You can add custom HTML / CSS / Javascript or Liquid code right here." at bounding box center [613, 331] width 802 height 340
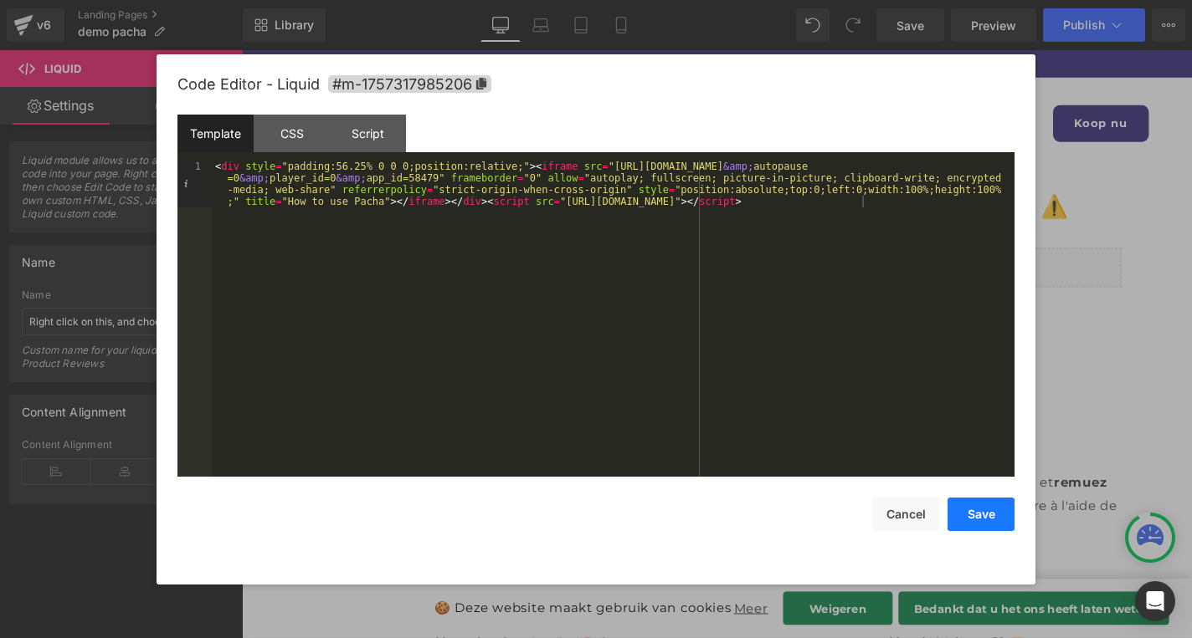
click at [998, 524] on button "Save" at bounding box center [980, 514] width 67 height 33
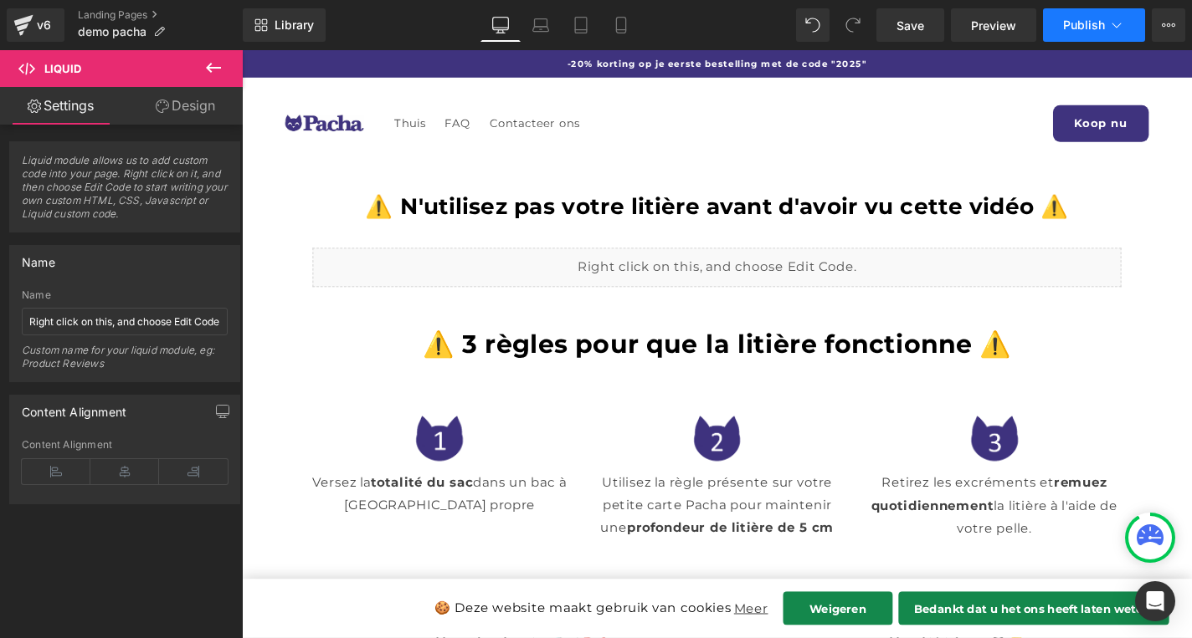
click at [1089, 28] on span "Publish" at bounding box center [1084, 24] width 42 height 13
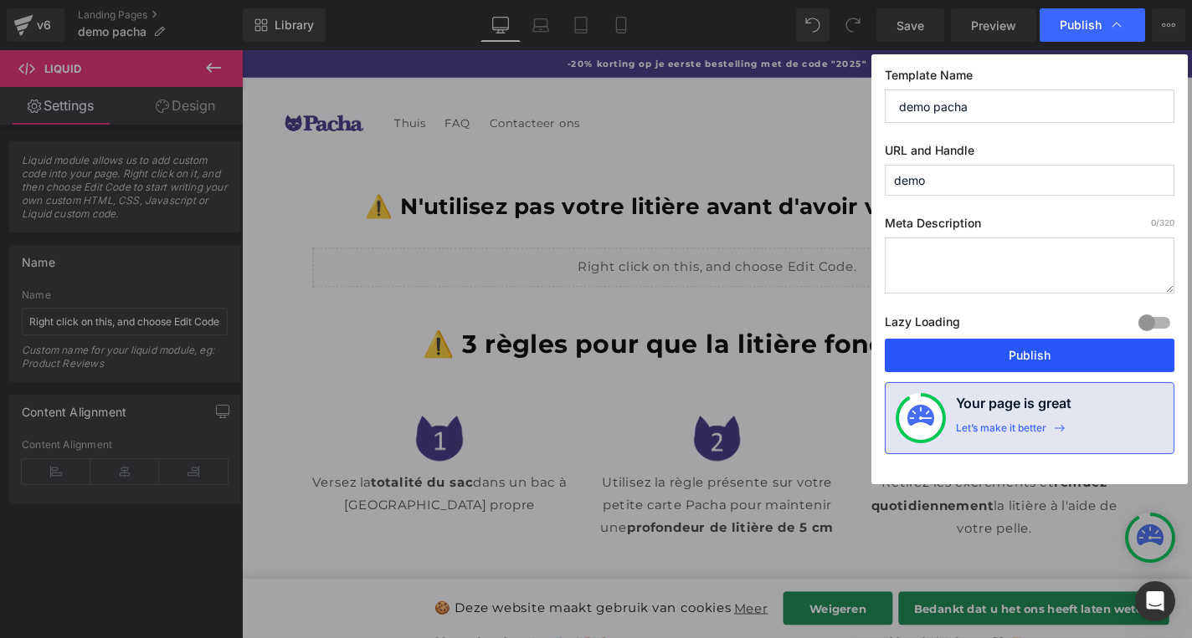
click at [1042, 361] on button "Publish" at bounding box center [1029, 355] width 290 height 33
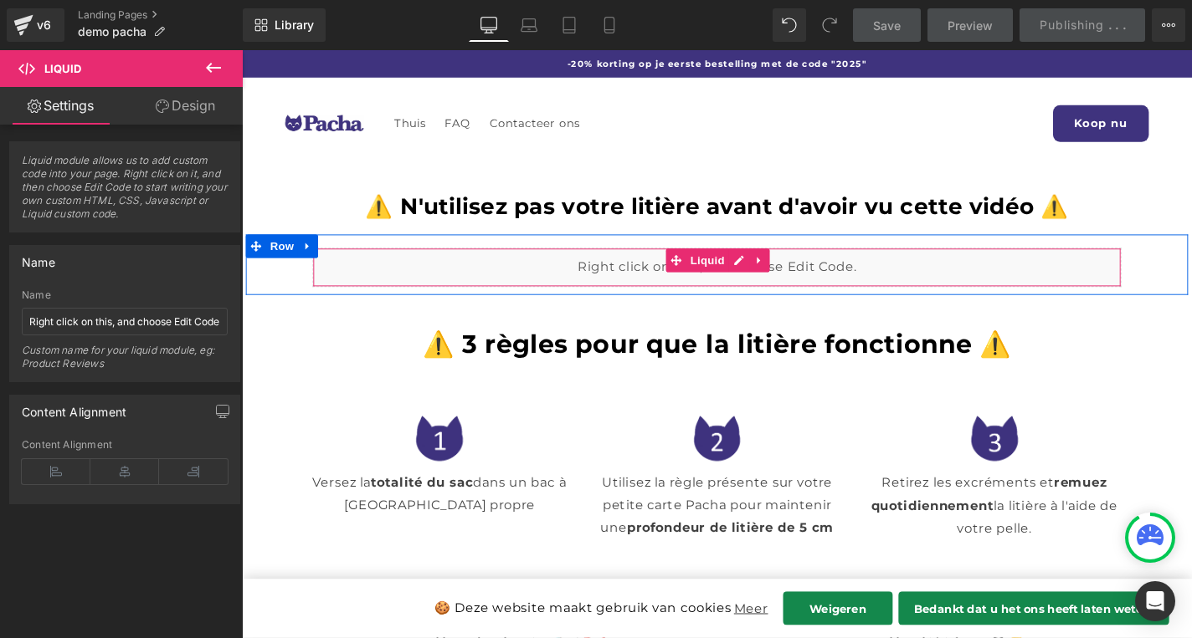
click at [907, 283] on div "Liquid" at bounding box center [748, 282] width 862 height 42
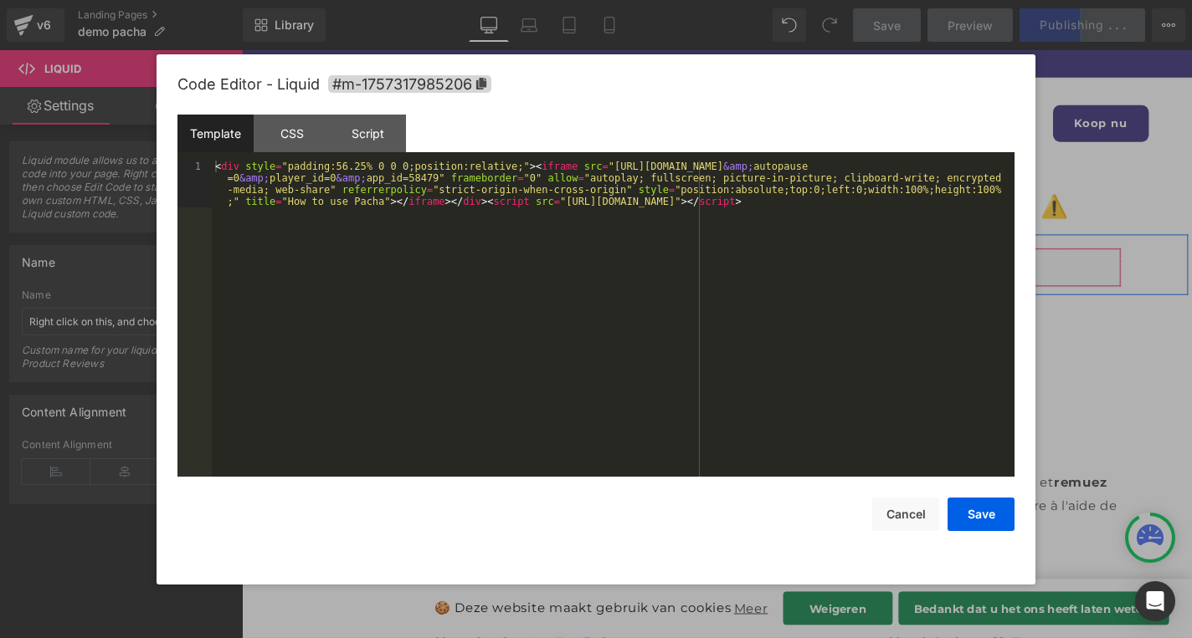
click at [772, 272] on div "Liquid" at bounding box center [748, 282] width 862 height 42
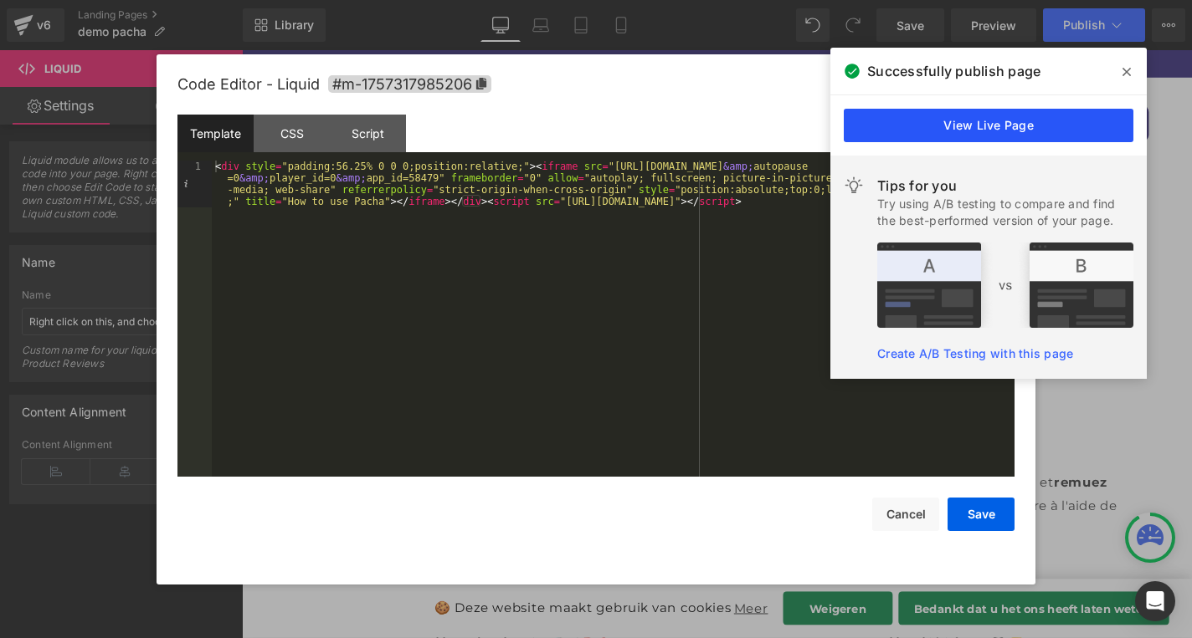
click at [1087, 113] on link "View Live Page" at bounding box center [988, 125] width 290 height 33
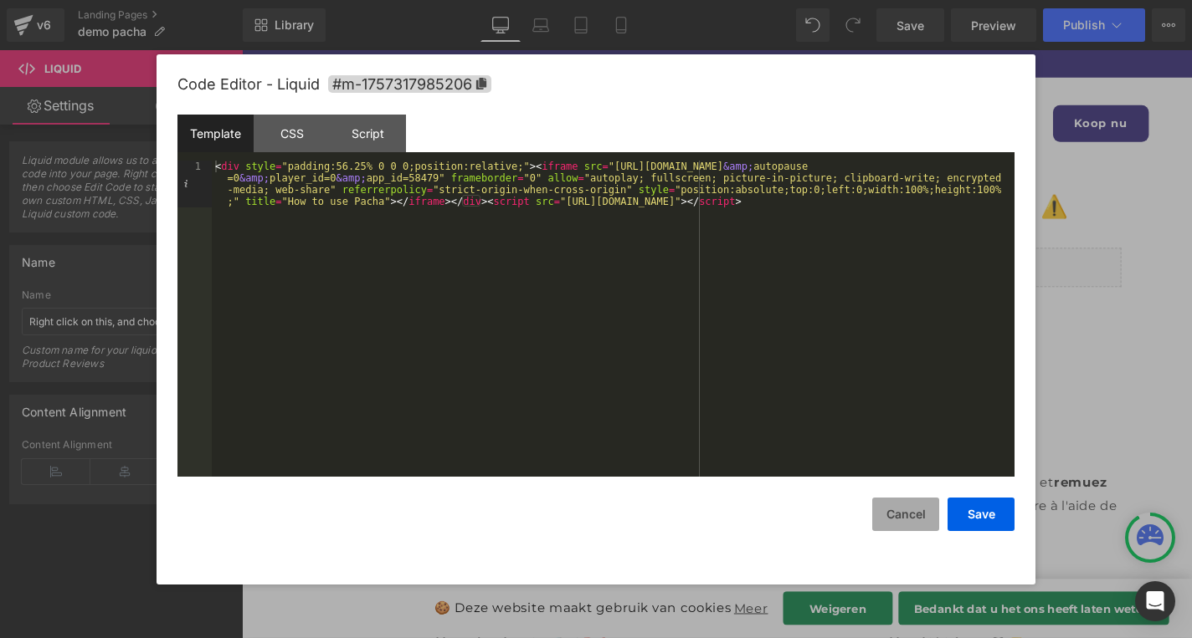
click at [911, 503] on button "Cancel" at bounding box center [905, 514] width 67 height 33
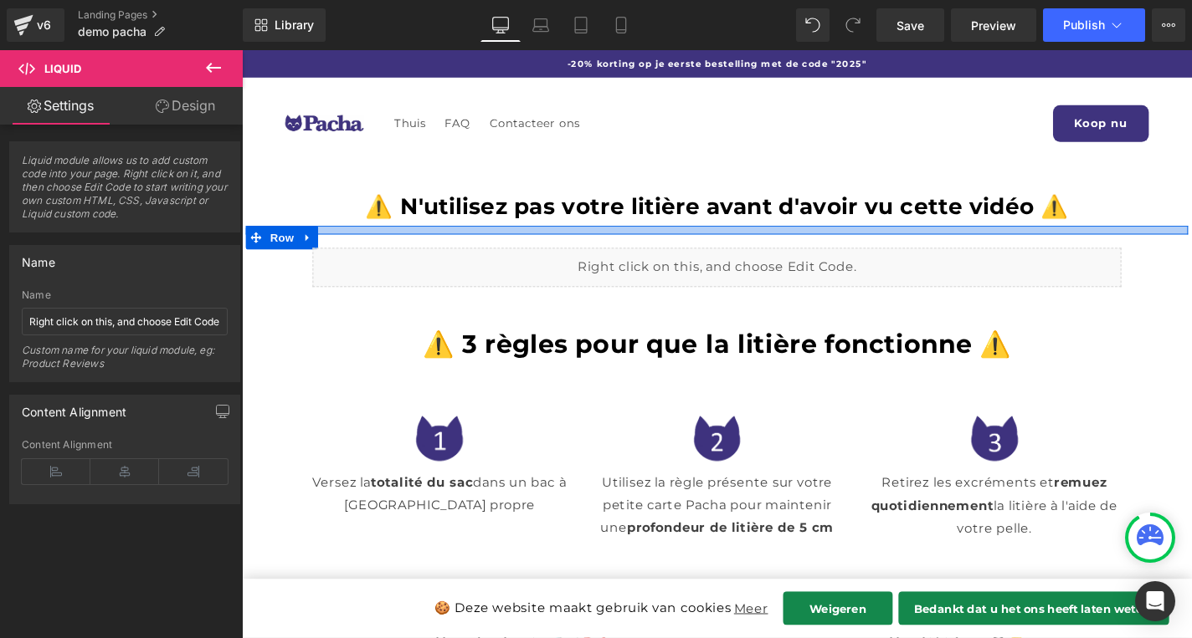
click at [717, 238] on div at bounding box center [748, 242] width 1004 height 8
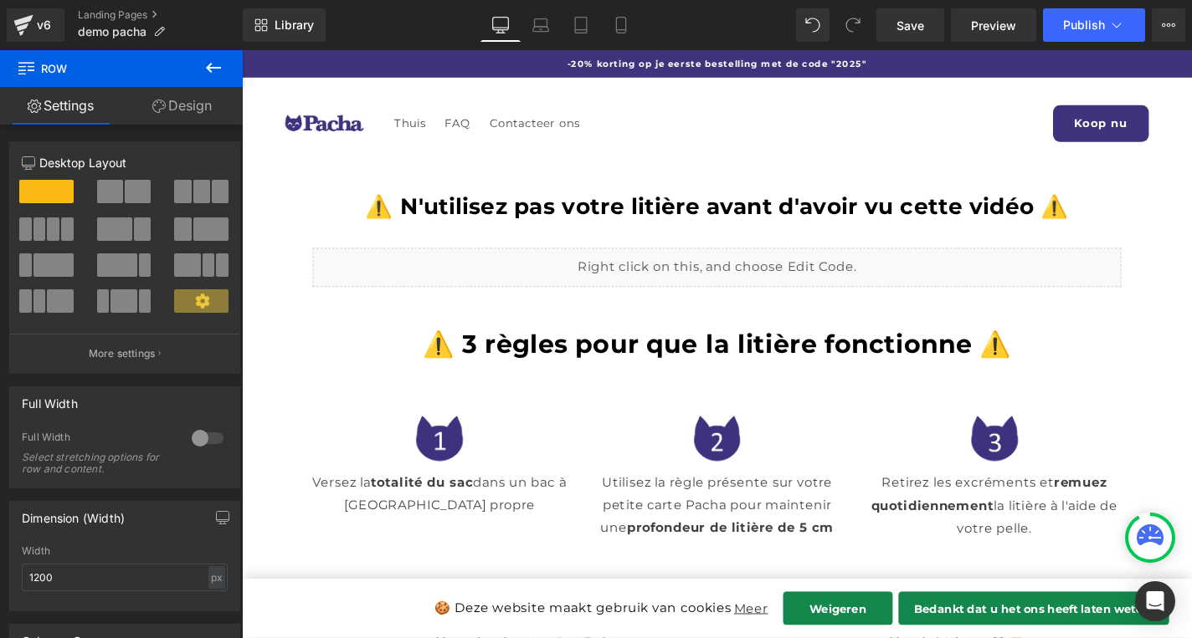
click at [315, 249] on link at bounding box center [307, 259] width 18 height 20
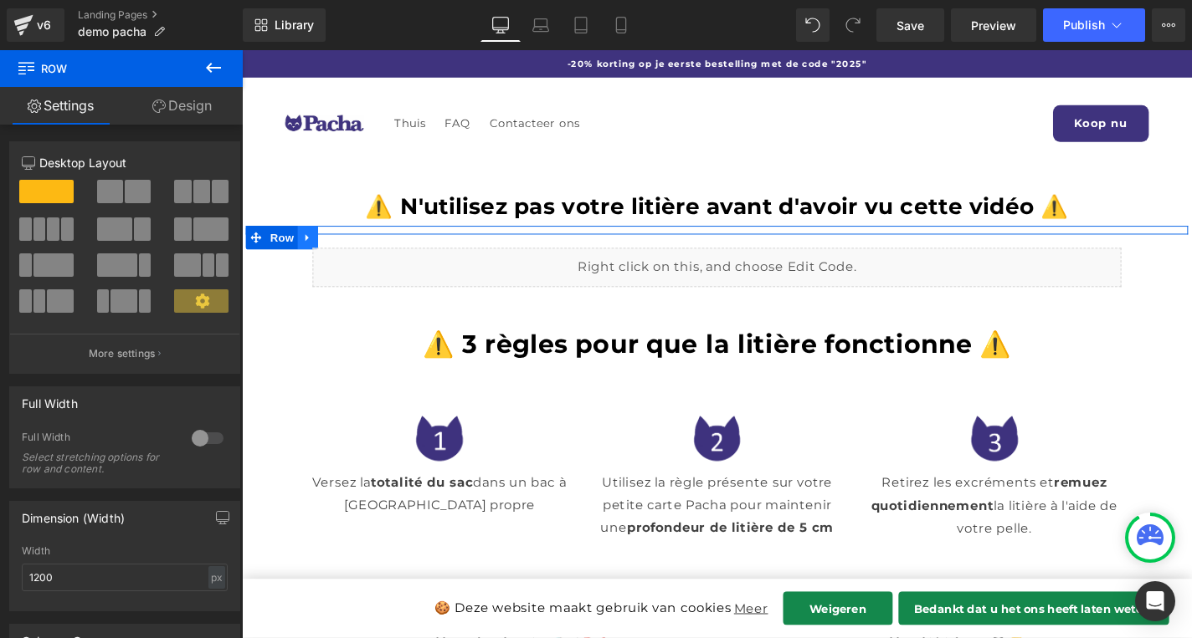
click at [319, 239] on link at bounding box center [312, 250] width 22 height 25
click at [351, 244] on icon at bounding box center [356, 250] width 12 height 13
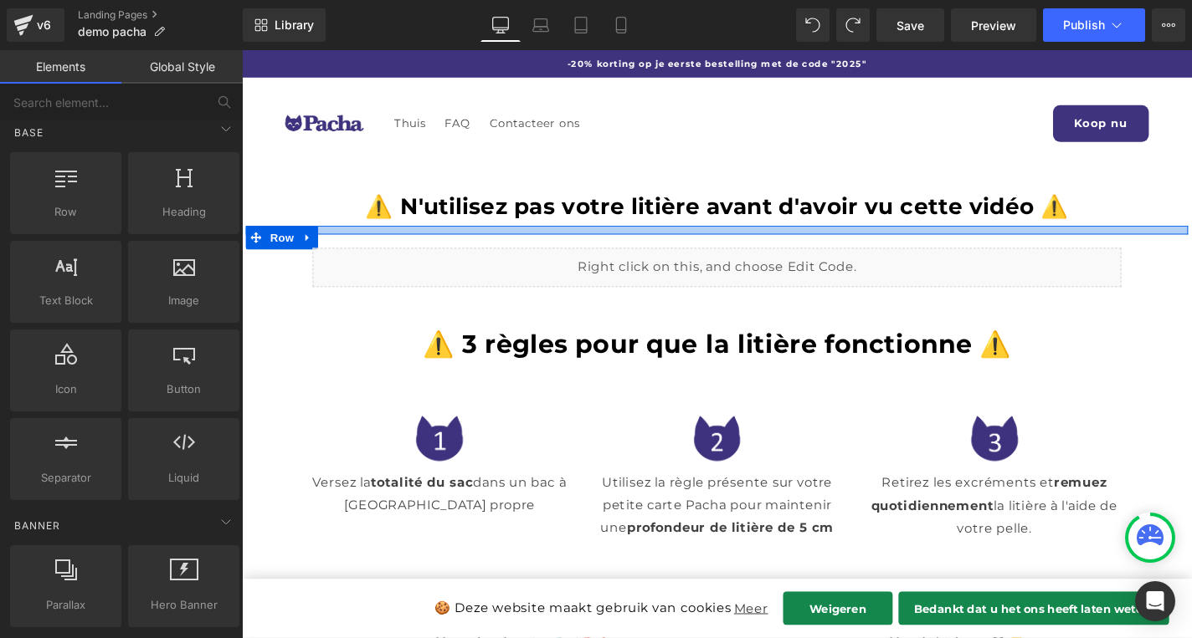
click at [424, 243] on div at bounding box center [748, 242] width 1004 height 8
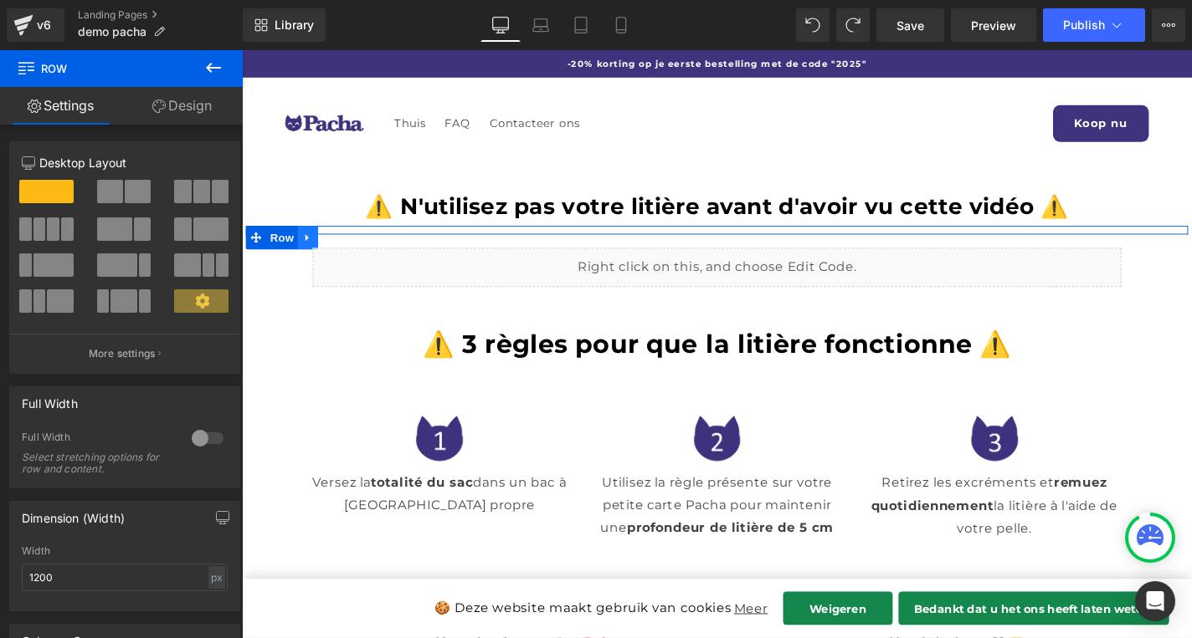
click at [319, 241] on link at bounding box center [312, 250] width 22 height 25
click at [333, 241] on link at bounding box center [334, 250] width 22 height 25
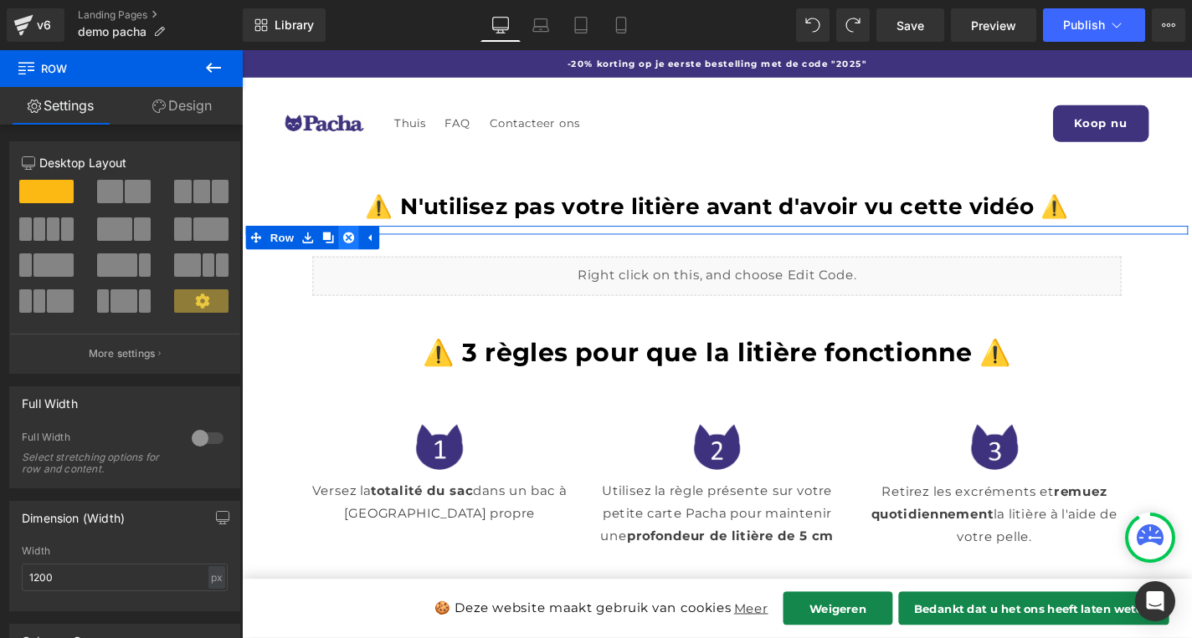
click at [346, 241] on link at bounding box center [356, 250] width 22 height 25
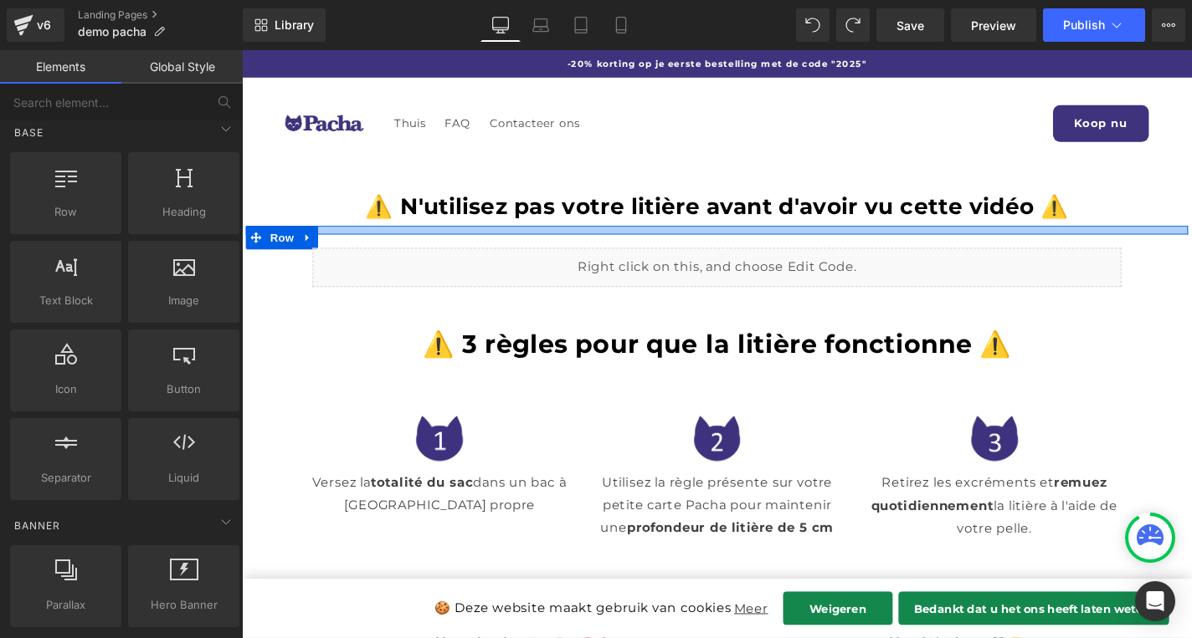
click at [337, 242] on div at bounding box center [748, 242] width 1004 height 8
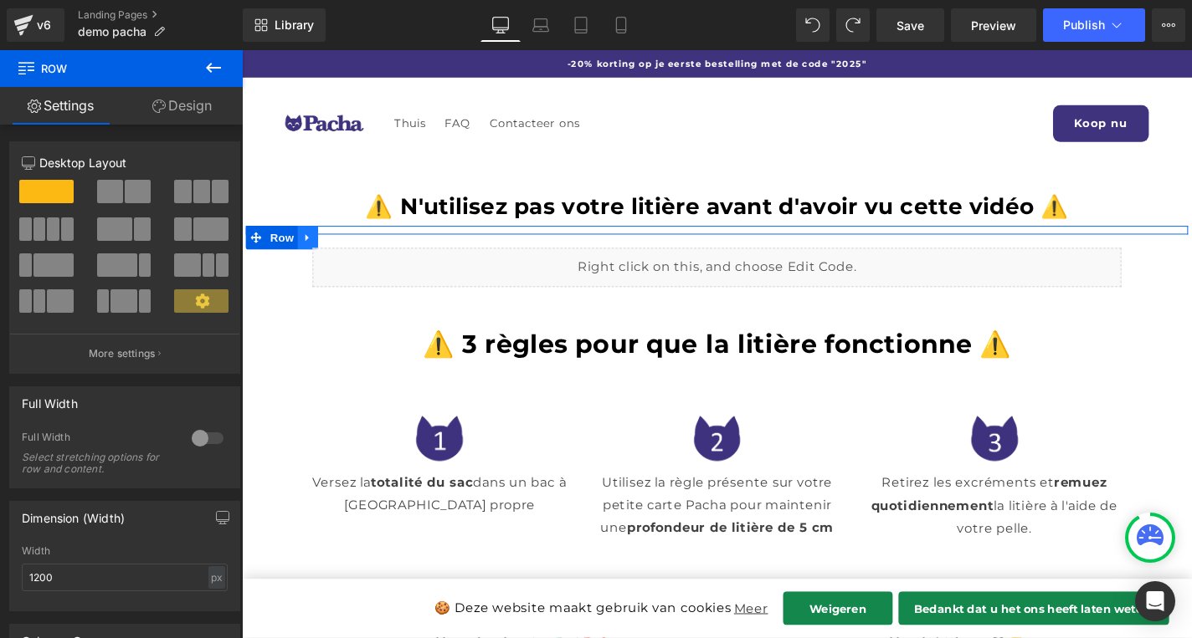
click at [322, 246] on link at bounding box center [312, 250] width 22 height 25
click at [345, 245] on link at bounding box center [356, 250] width 22 height 25
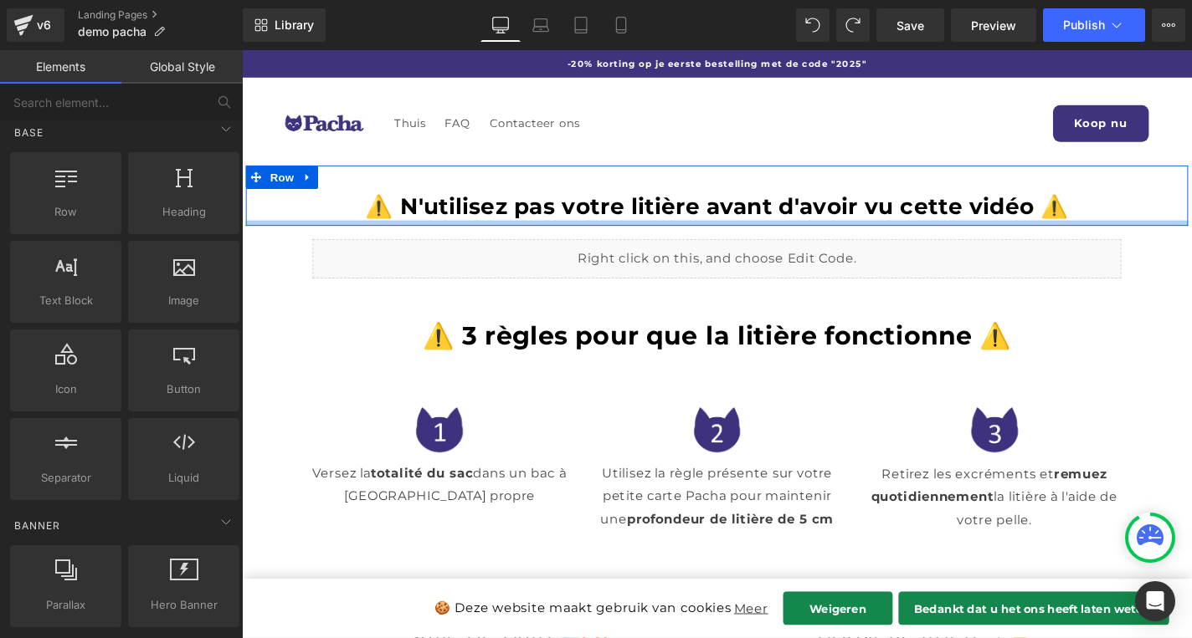
click at [403, 233] on div at bounding box center [748, 235] width 1004 height 6
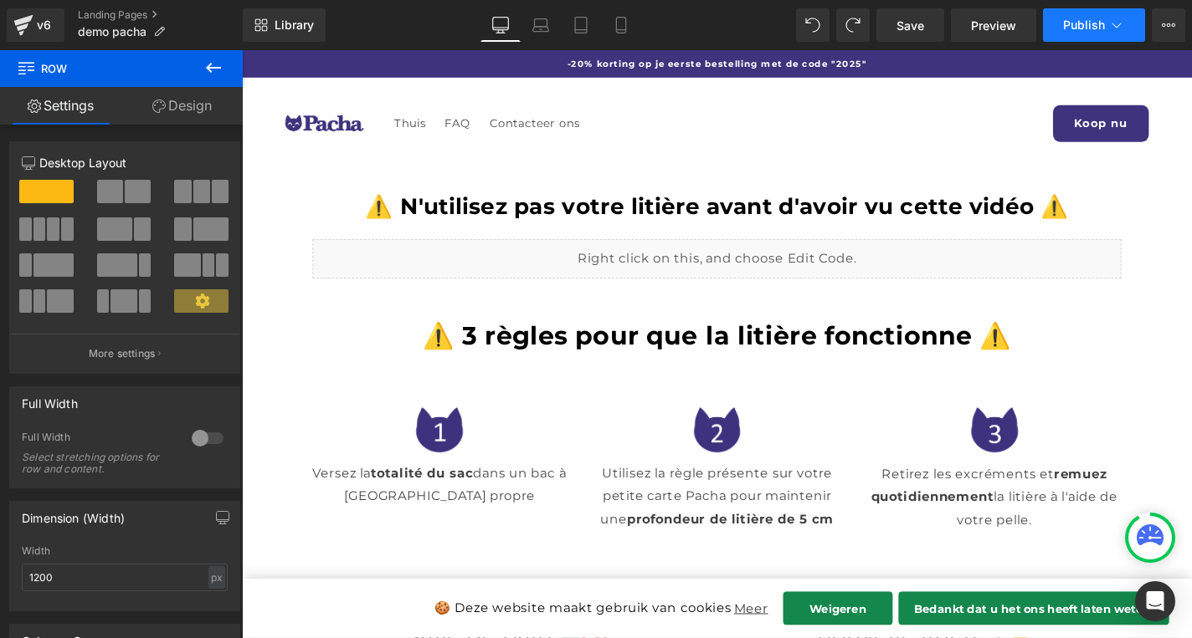
click at [1087, 24] on span "Publish" at bounding box center [1084, 24] width 42 height 13
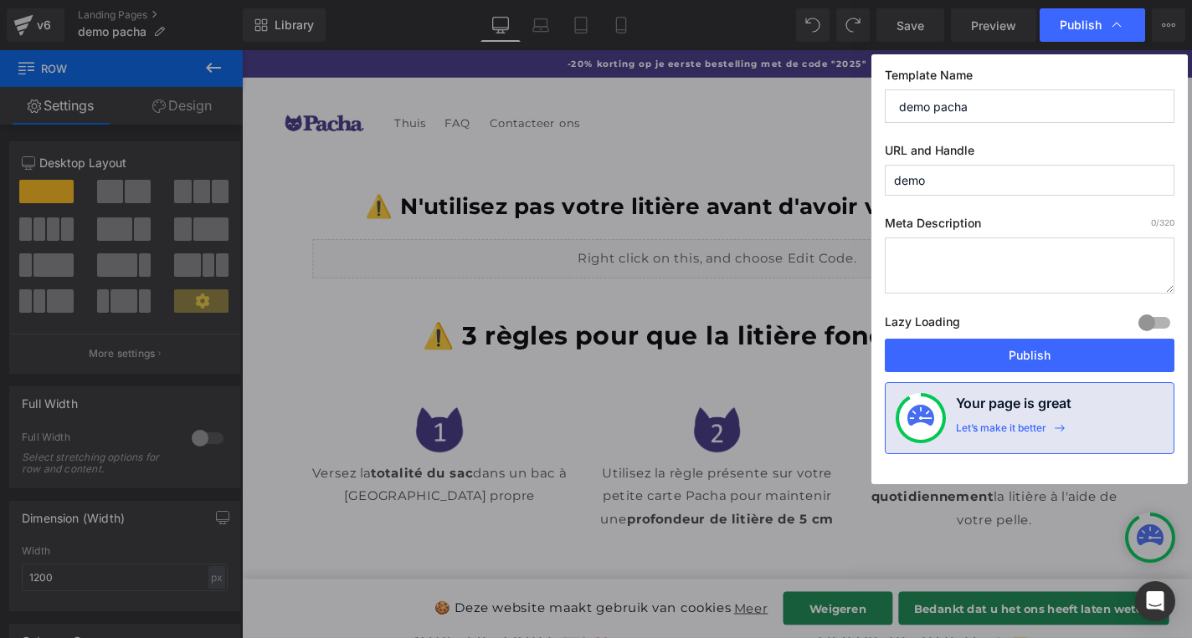
click at [993, 337] on div "Lazy Loading Build Upgrade plan to unlock" at bounding box center [1029, 325] width 290 height 28
click at [1006, 342] on button "Publish" at bounding box center [1029, 355] width 290 height 33
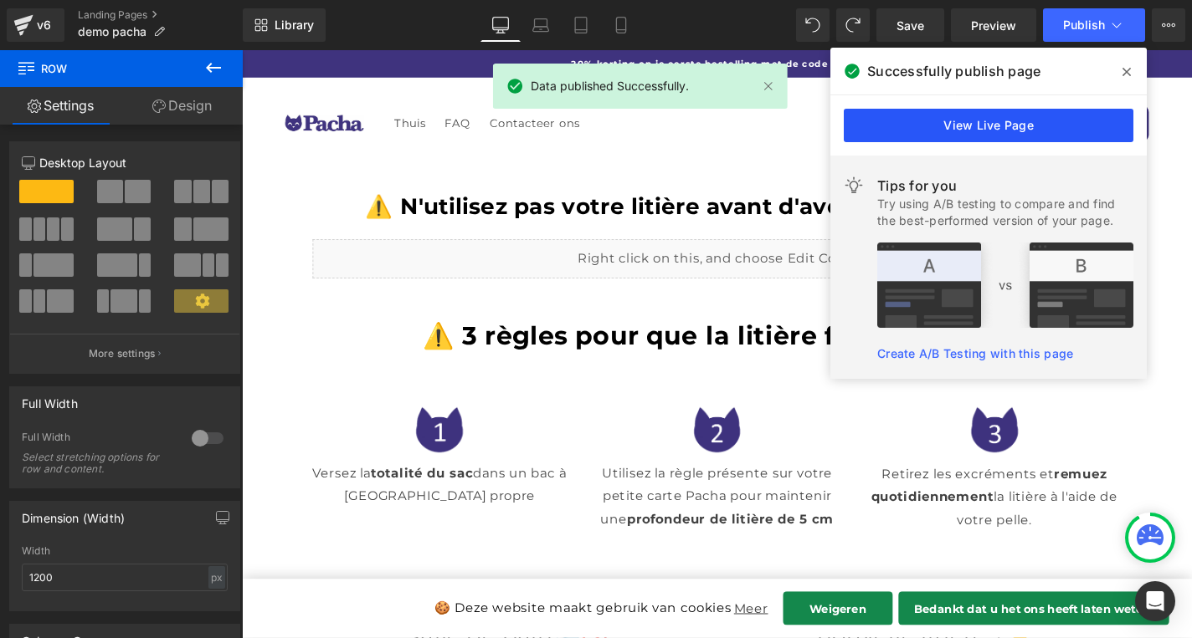
click at [963, 140] on link "View Live Page" at bounding box center [988, 125] width 290 height 33
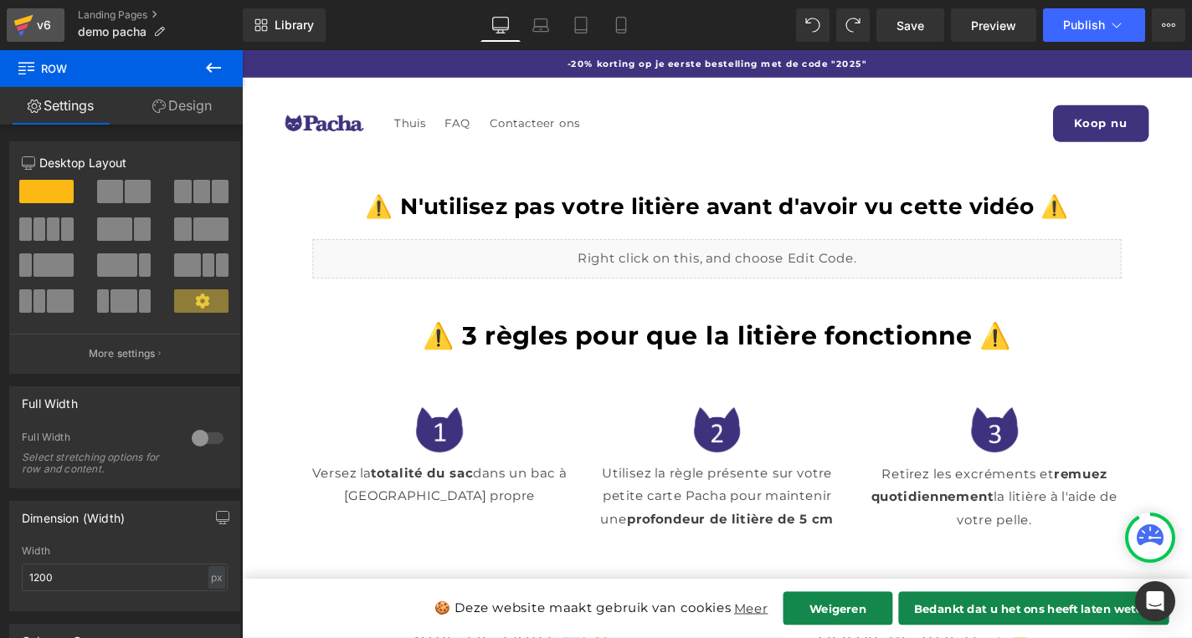
click at [40, 28] on div "v6" at bounding box center [43, 25] width 21 height 22
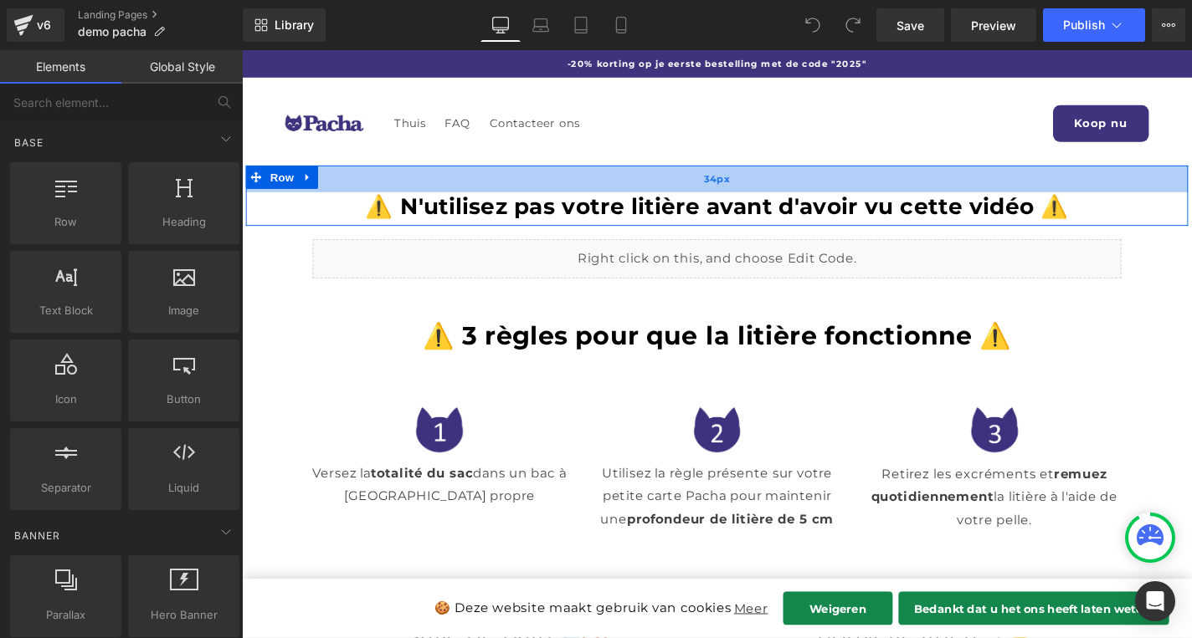
click at [715, 192] on div "34px" at bounding box center [748, 187] width 1004 height 28
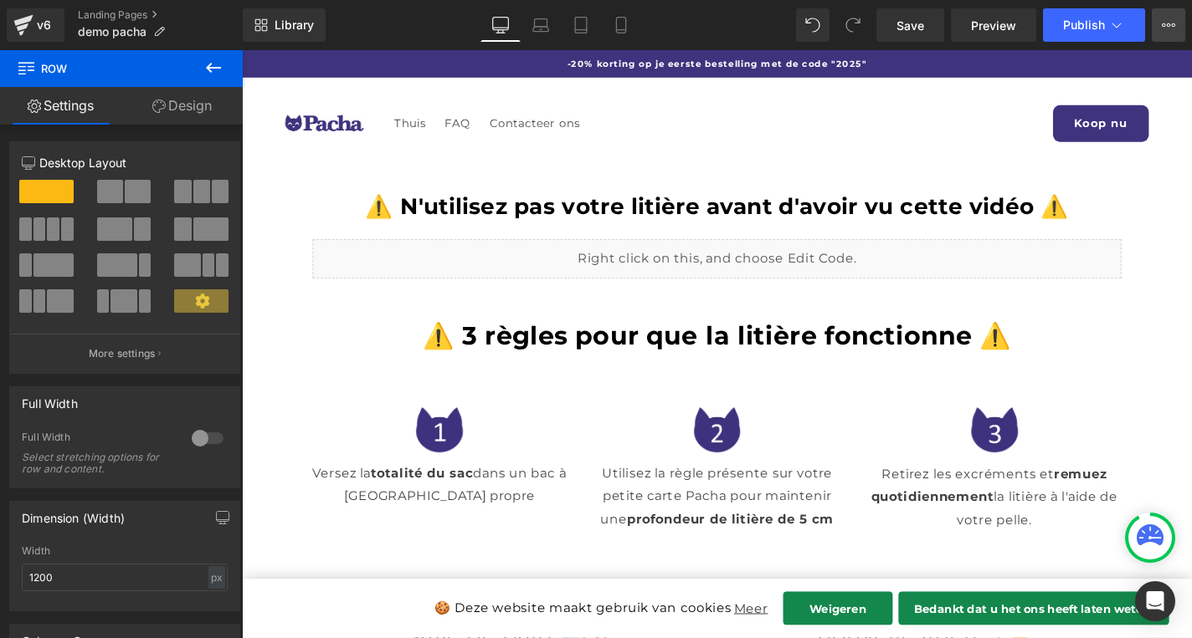
click at [1158, 30] on button "View Live Page View with current Template Save Template to Library Schedule Pub…" at bounding box center [1167, 24] width 33 height 33
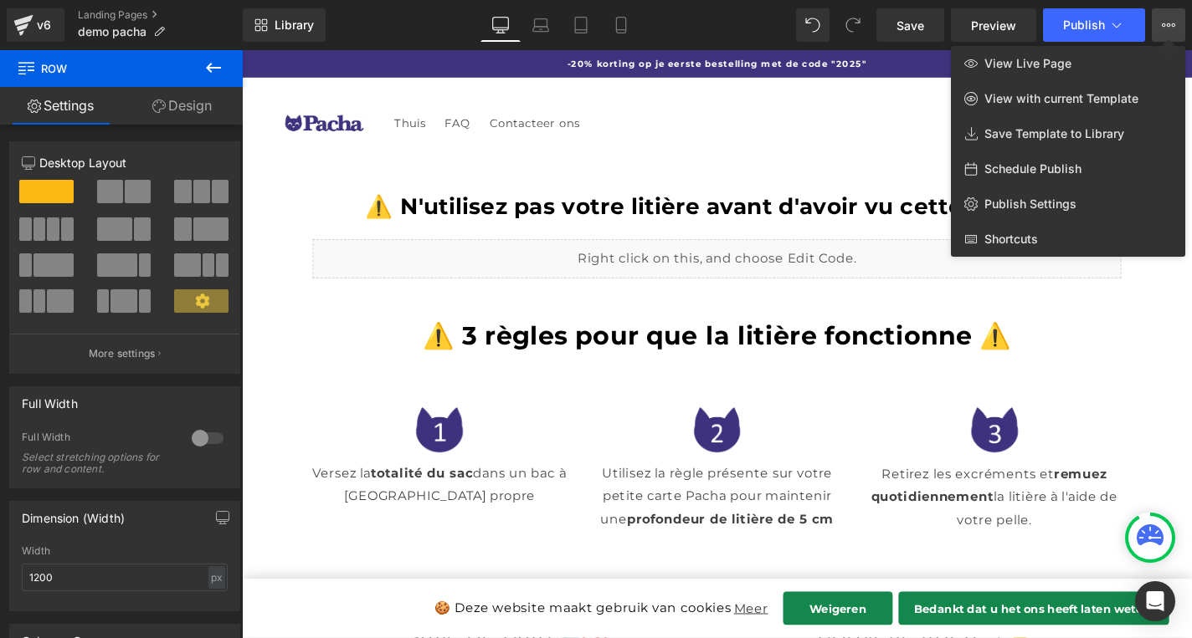
click at [1137, 333] on div at bounding box center [717, 344] width 950 height 588
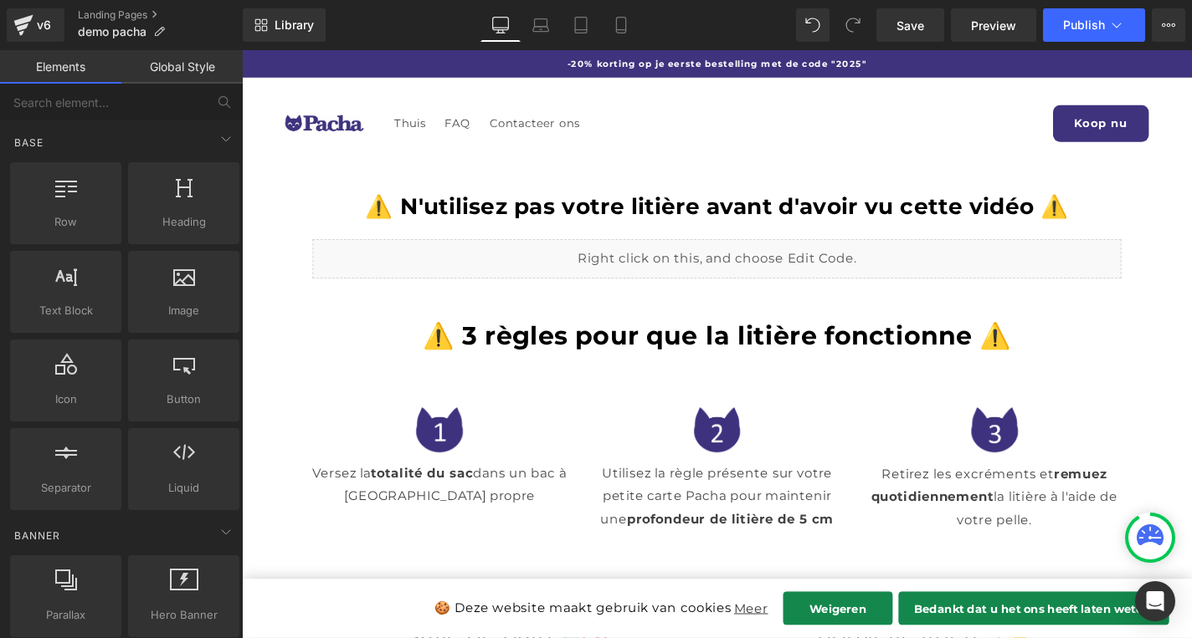
click at [837, 284] on div "Liquid" at bounding box center [748, 273] width 862 height 42
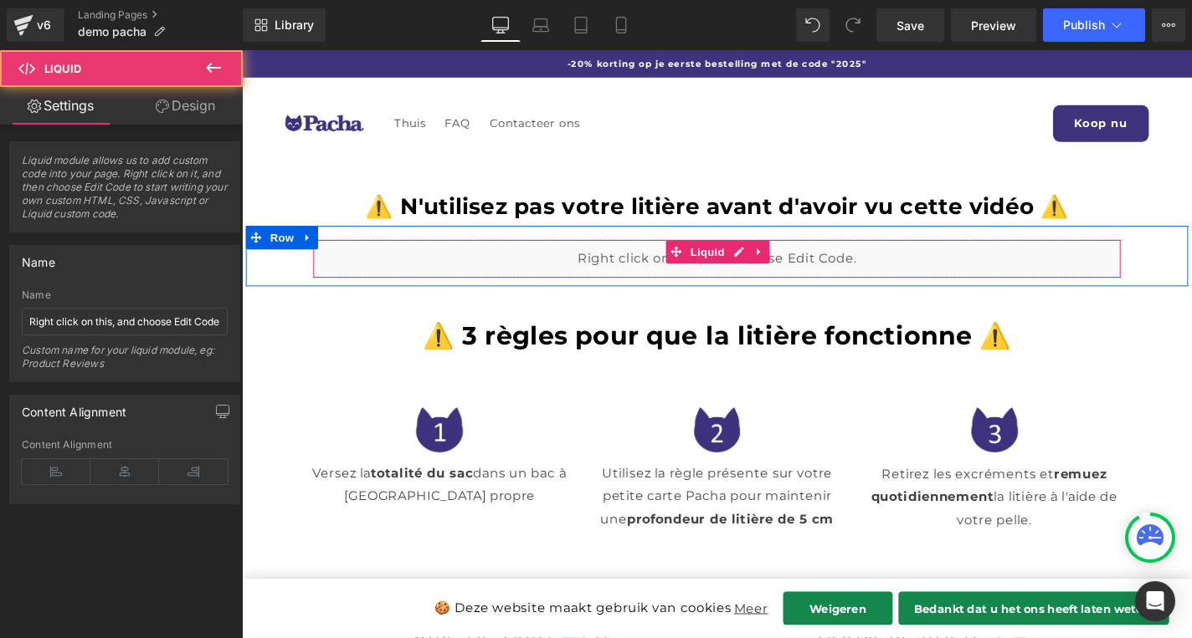
click at [910, 279] on div "Liquid" at bounding box center [748, 273] width 862 height 42
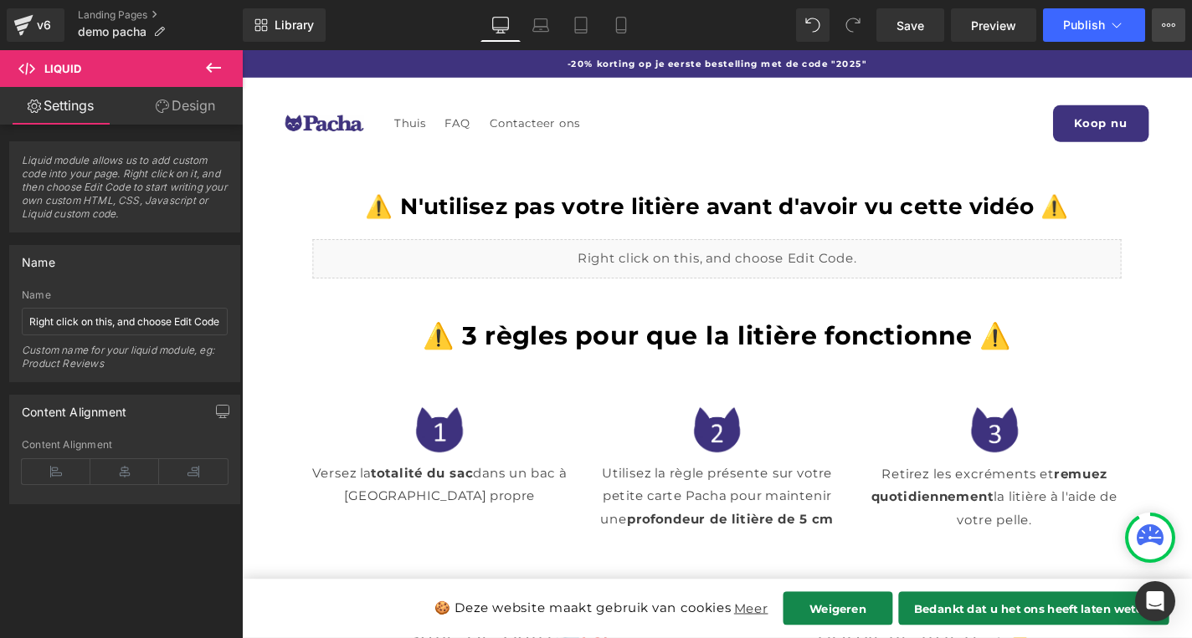
click at [1161, 27] on icon at bounding box center [1167, 24] width 13 height 13
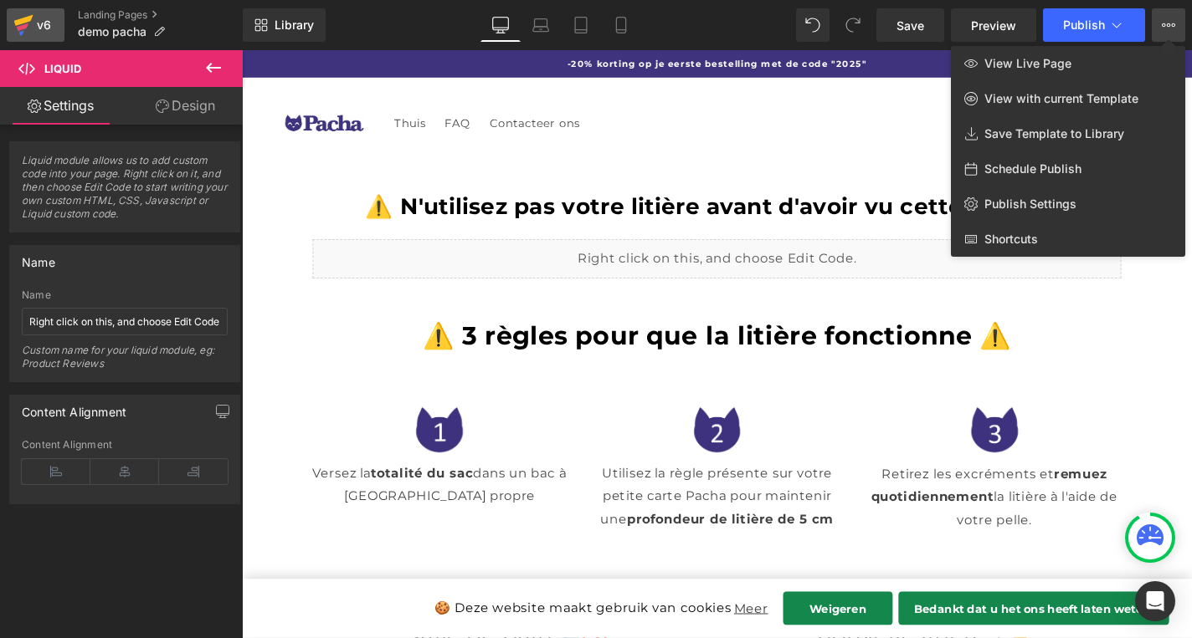
click at [45, 36] on link "v6" at bounding box center [36, 24] width 58 height 33
